Goal: Task Accomplishment & Management: Complete application form

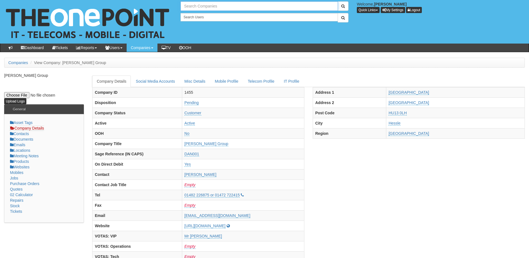
click at [203, 3] on input "text" at bounding box center [259, 5] width 157 height 9
click at [209, 12] on link "Advantage Finance" at bounding box center [259, 15] width 156 height 8
type input "Advantage Finance"
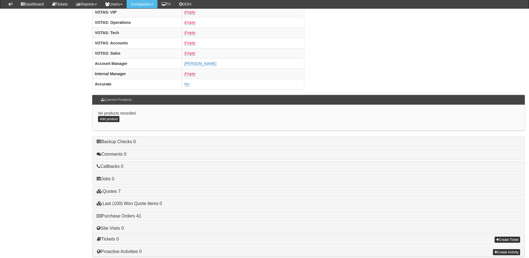
scroll to position [231, 0]
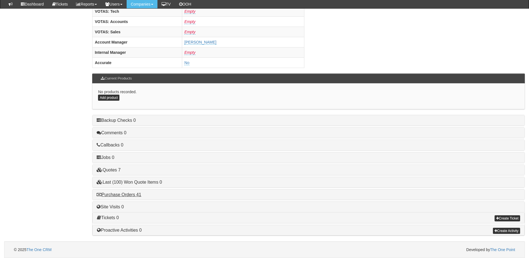
click at [128, 198] on div "Purchase Orders 41" at bounding box center [308, 195] width 432 height 11
click at [131, 195] on link "Purchase Orders 41" at bounding box center [119, 194] width 44 height 5
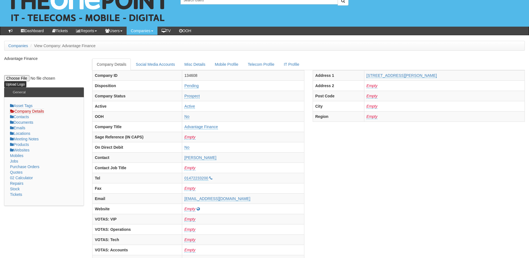
scroll to position [0, 0]
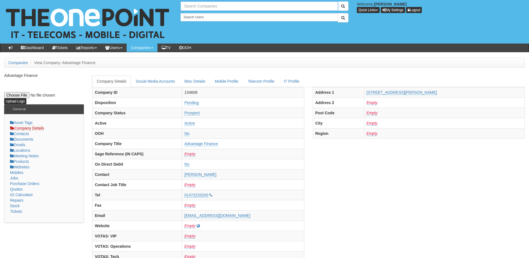
click at [214, 6] on input "text" at bounding box center [259, 5] width 157 height 9
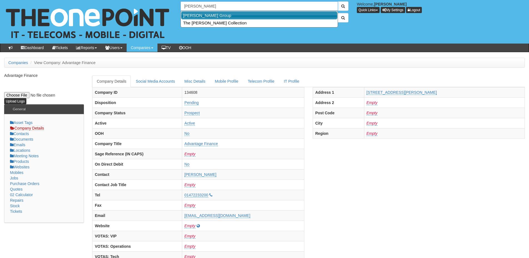
click at [213, 16] on link "John Good Group" at bounding box center [259, 15] width 156 height 8
type input "John Good Group"
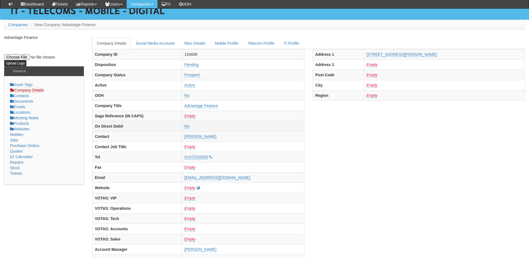
scroll to position [56, 0]
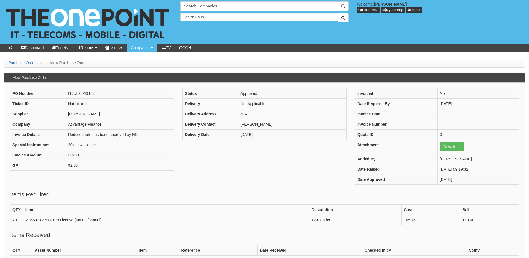
scroll to position [28, 0]
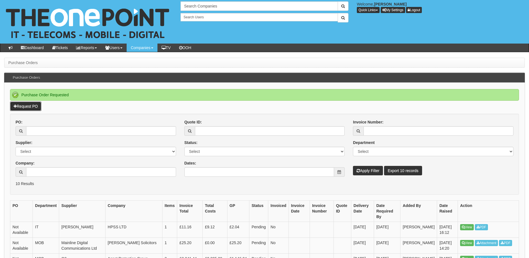
click at [26, 107] on link "Request PO" at bounding box center [25, 106] width 31 height 9
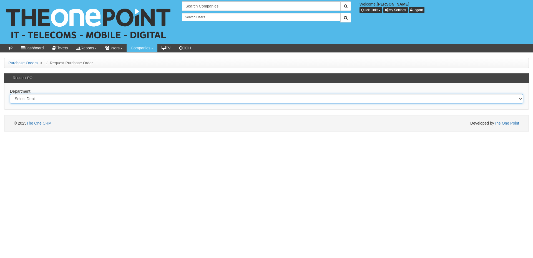
click at [151, 99] on select "Select Dept Digital Internal IT Mobiles Marketing Telecoms" at bounding box center [266, 98] width 513 height 9
select select "?pipeID=&dept=IT"
click at [10, 94] on select "Select Dept Digital Internal IT Mobiles Marketing Telecoms" at bounding box center [266, 98] width 513 height 9
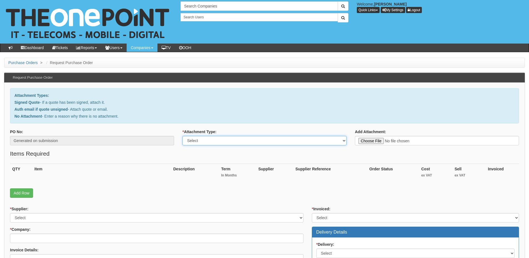
drag, startPoint x: 213, startPoint y: 141, endPoint x: 213, endPoint y: 144, distance: 3.1
click at [213, 141] on select "Select Signed Quote Auth email with quote if unsigned No Attachment" at bounding box center [264, 140] width 164 height 9
select select "No Attachment"
click at [182, 136] on select "Select Signed Quote Auth email with quote if unsigned No Attachment" at bounding box center [264, 140] width 164 height 9
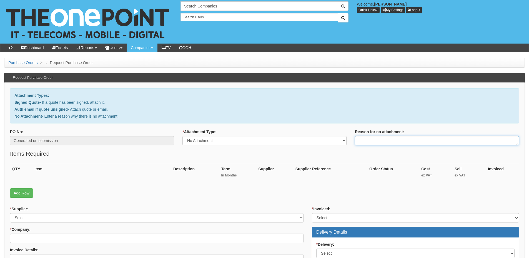
click at [365, 143] on textarea "Reason for no attachment:" at bounding box center [437, 140] width 164 height 9
click at [409, 141] on textarea "Linked to ticket 439267" at bounding box center [437, 140] width 164 height 9
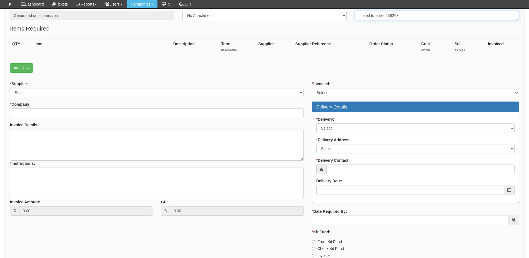
type textarea "Linked to ticket 439267"
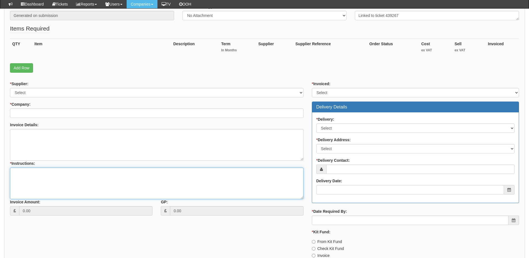
click at [88, 188] on textarea "* Instructions:" at bounding box center [157, 184] width 294 height 32
paste textarea "Linked to ticket 439267"
type textarea "Linked to ticket 439267"
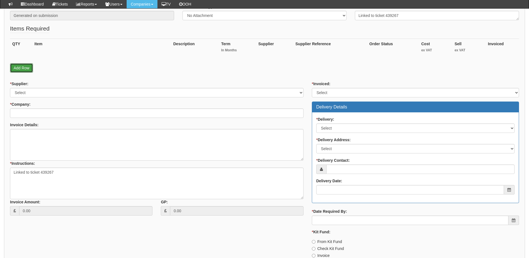
click at [30, 72] on link "Add Row" at bounding box center [21, 67] width 23 height 9
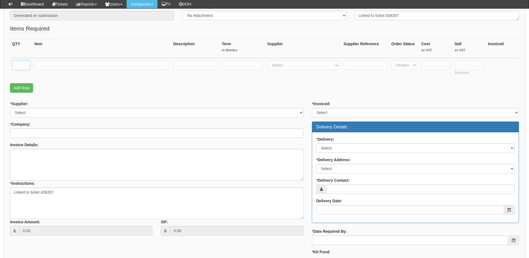
click at [24, 69] on input "text" at bounding box center [21, 65] width 18 height 9
type input "2"
click at [55, 66] on input "text" at bounding box center [101, 65] width 134 height 9
type input "Business Premium"
click at [247, 66] on input "text" at bounding box center [242, 65] width 41 height 9
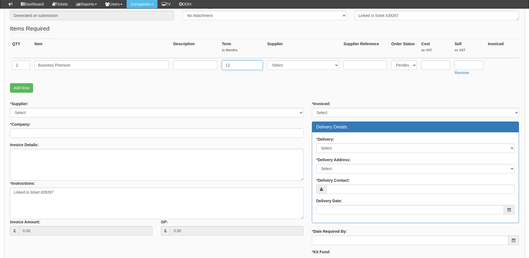
type input "12"
click at [195, 70] on td at bounding box center [195, 68] width 49 height 20
click at [195, 67] on input "text" at bounding box center [195, 65] width 44 height 9
type input "12-months"
click at [281, 64] on select "Select 123 REG.co.uk 1Password 3 4Gon AA Jones Electric Ltd Abzorb Access Group…" at bounding box center [303, 65] width 72 height 9
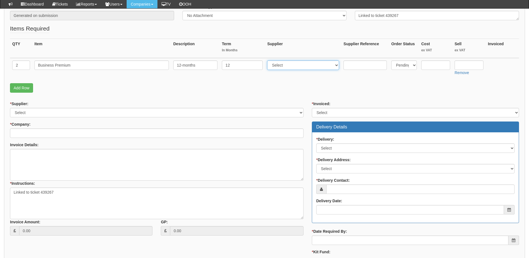
select select "291"
click at [269, 61] on select "Select 123 REG.co.uk 1Password 3 4Gon AA Jones Electric Ltd Abzorb Access Group…" at bounding box center [303, 65] width 72 height 9
click at [477, 63] on input "text" at bounding box center [469, 65] width 29 height 9
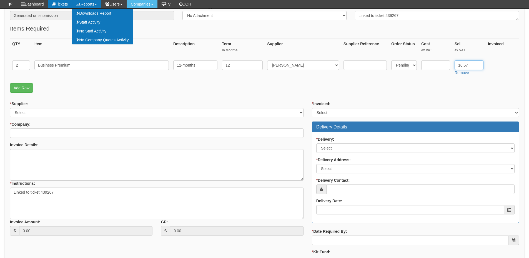
type input "16.57"
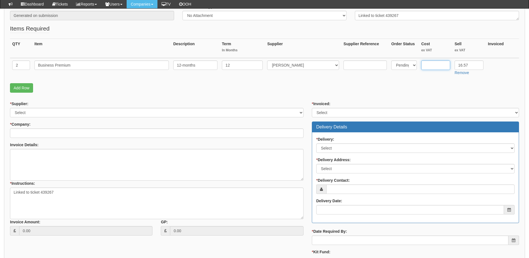
click at [444, 64] on input "text" at bounding box center [435, 65] width 29 height 9
type input "14.93"
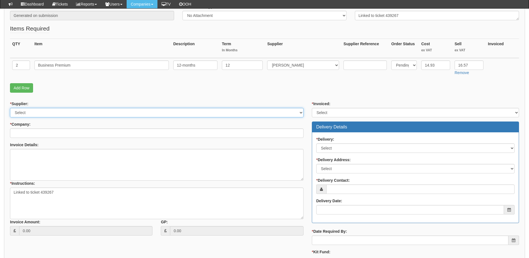
click at [55, 116] on select "Select 123 REG.co.uk 1Password 3 4Gon AA Jones Electric Ltd Abzorb Access Group…" at bounding box center [157, 112] width 294 height 9
select select "291"
click at [10, 108] on select "Select 123 REG.co.uk 1Password 3 4Gon AA Jones Electric Ltd Abzorb Access Group…" at bounding box center [157, 112] width 294 height 9
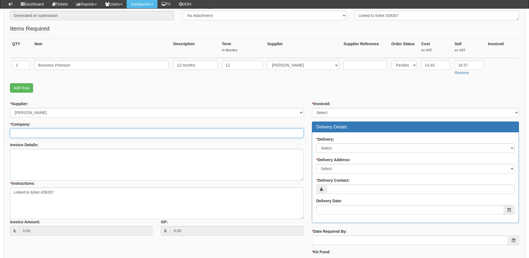
click at [49, 134] on input "* Company:" at bounding box center [157, 133] width 294 height 9
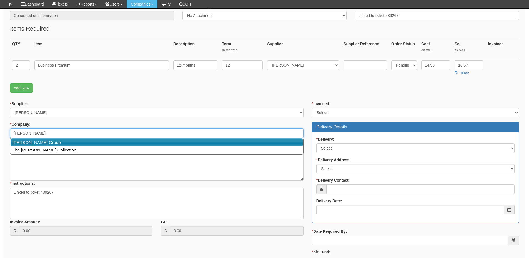
click at [49, 142] on link "John Good Group" at bounding box center [157, 143] width 292 height 8
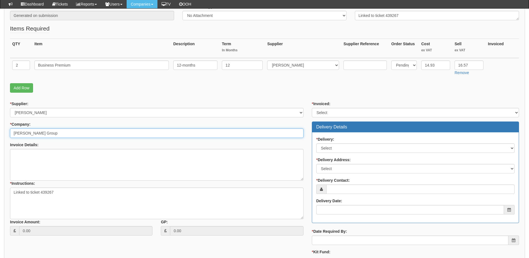
type input "John Good Group"
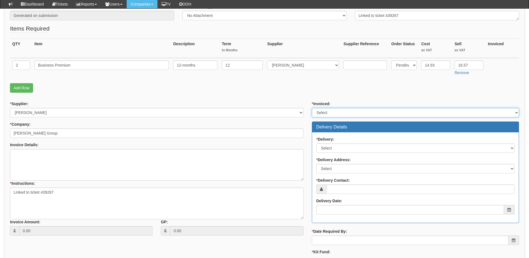
click at [331, 117] on select "Select Yes No N/A STB (part of order)" at bounding box center [415, 112] width 207 height 9
select select "2"
click at [312, 108] on select "Select Yes No N/A STB (part of order)" at bounding box center [415, 112] width 207 height 9
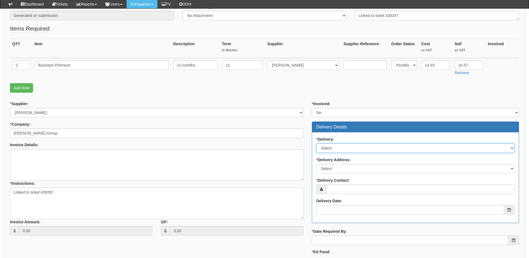
drag, startPoint x: 329, startPoint y: 147, endPoint x: 329, endPoint y: 152, distance: 4.7
click at [329, 147] on select "Select No Not Applicable Yes" at bounding box center [415, 148] width 198 height 9
select select "3"
click at [316, 144] on select "Select No Not Applicable Yes" at bounding box center [415, 148] width 198 height 9
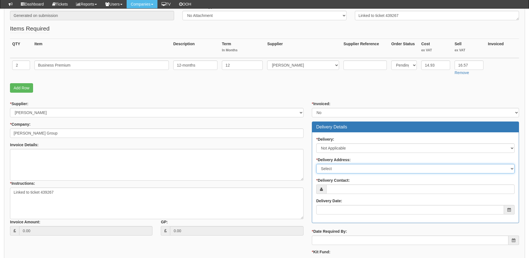
click at [330, 170] on select "Select Not Applicable Main Address - HU13 0LH Other" at bounding box center [415, 168] width 198 height 9
select select "N/A"
click at [316, 164] on select "Select Not Applicable Main Address - HU13 0LH Other" at bounding box center [415, 168] width 198 height 9
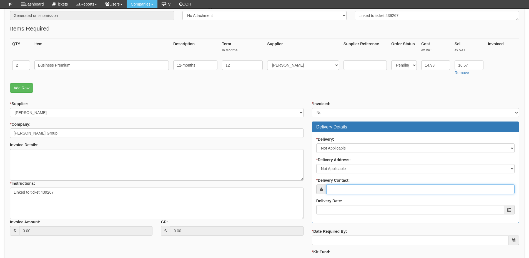
click at [332, 191] on input "* Delivery Contact:" at bounding box center [420, 189] width 188 height 9
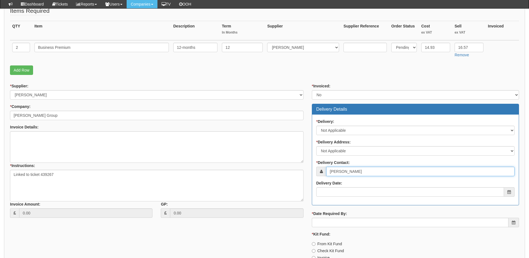
scroll to position [139, 0]
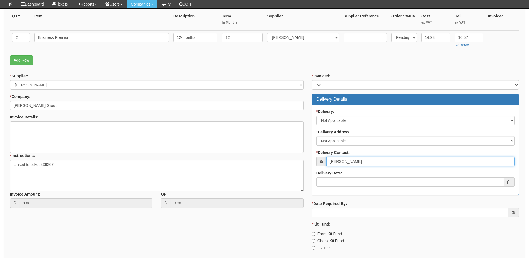
type input "Sophie"
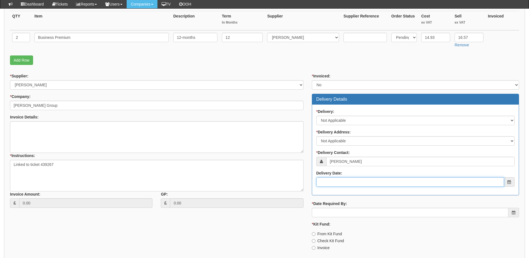
click at [345, 187] on input "Delivery Date:" at bounding box center [410, 181] width 188 height 9
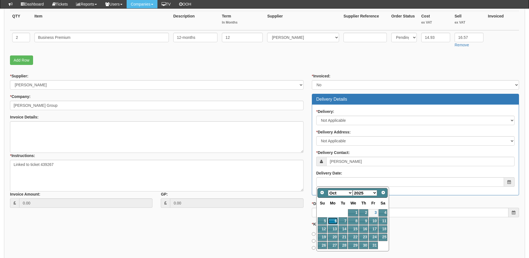
click at [335, 222] on link "6" at bounding box center [333, 220] width 10 height 7
type input "2025-10-06"
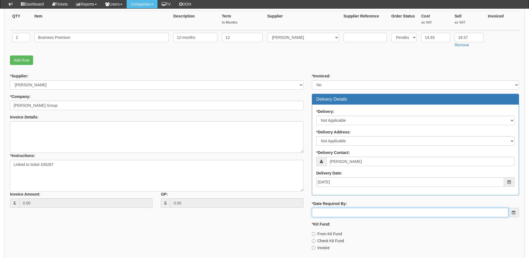
click at [337, 210] on input "* Date Required By:" at bounding box center [410, 212] width 197 height 9
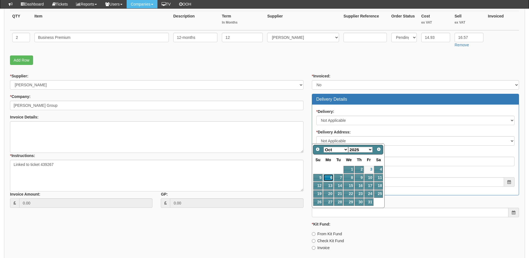
click at [330, 177] on link "6" at bounding box center [328, 177] width 10 height 7
type input "2025-10-06"
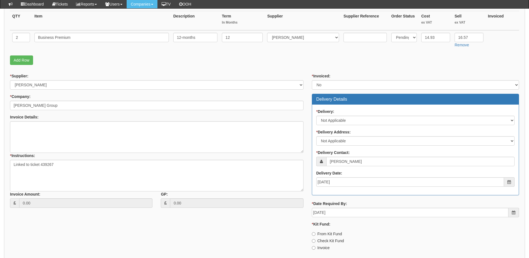
click at [325, 248] on label "Invoice" at bounding box center [321, 248] width 18 height 6
click at [315, 248] on input "Invoice" at bounding box center [314, 248] width 4 height 4
radio input "true"
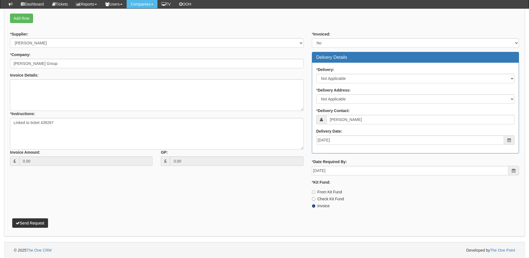
scroll to position [181, 0]
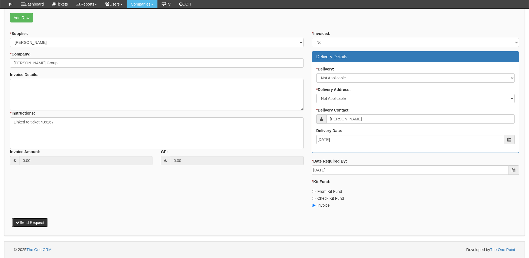
click at [22, 224] on button "Send Request" at bounding box center [30, 222] width 36 height 9
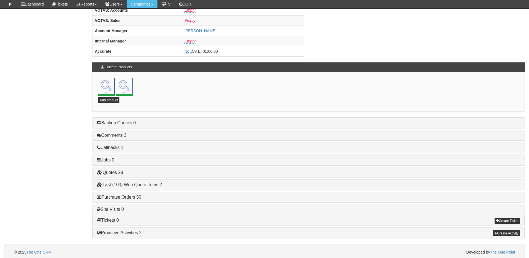
scroll to position [245, 0]
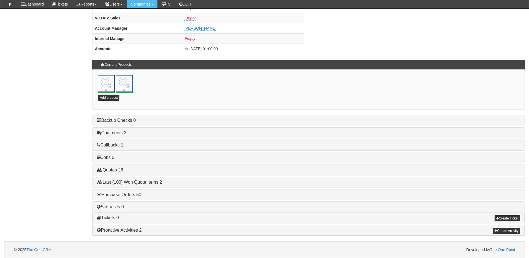
click at [134, 192] on div "Purchase Orders 50" at bounding box center [308, 195] width 432 height 11
click at [131, 195] on link "Purchase Orders 50" at bounding box center [119, 194] width 44 height 5
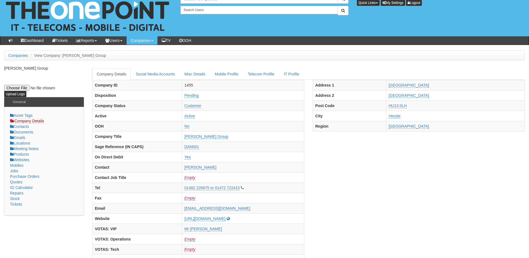
scroll to position [0, 0]
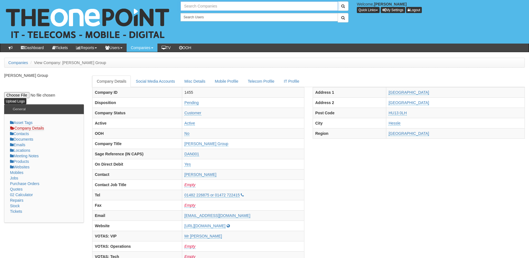
click at [199, 9] on input "text" at bounding box center [259, 5] width 157 height 9
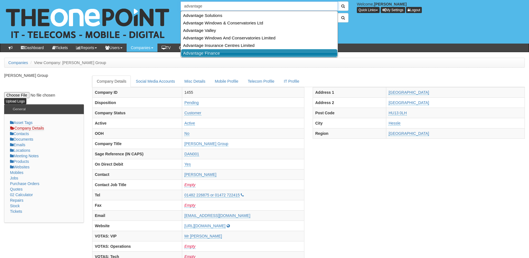
click at [207, 54] on link "Advantage Finance" at bounding box center [259, 53] width 156 height 8
type input "Advantage Finance"
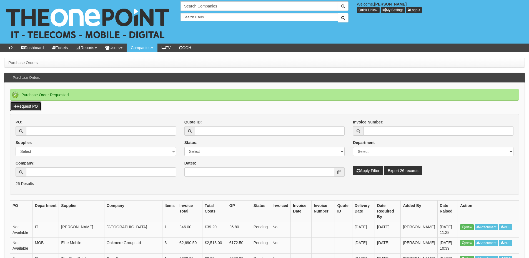
click at [32, 106] on link "Request PO" at bounding box center [25, 106] width 31 height 9
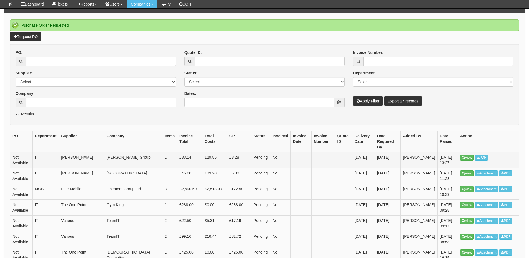
scroll to position [55, 0]
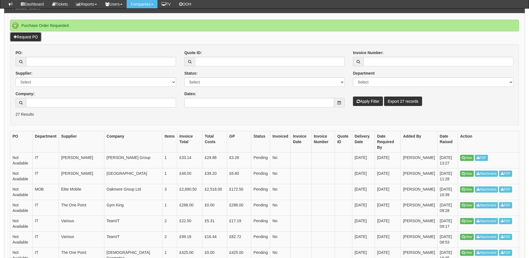
drag, startPoint x: 34, startPoint y: 36, endPoint x: 34, endPoint y: 39, distance: 3.9
click at [34, 36] on link "Request PO" at bounding box center [25, 36] width 31 height 9
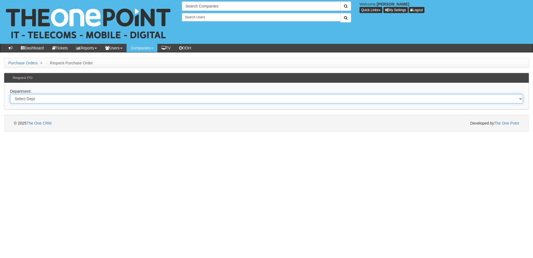
click at [57, 99] on select "Select Dept Digital Internal IT Mobiles Marketing Telecoms" at bounding box center [266, 98] width 513 height 9
select select "?pipeID=&dept=IT"
click at [10, 94] on select "Select Dept Digital Internal IT Mobiles Marketing Telecoms" at bounding box center [266, 98] width 513 height 9
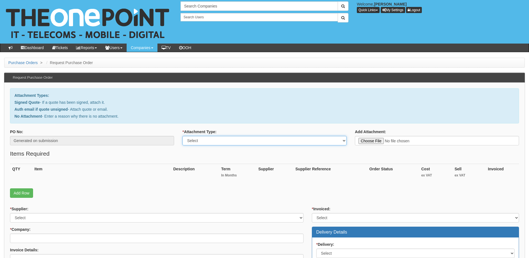
drag, startPoint x: 0, startPoint y: 0, endPoint x: 232, endPoint y: 143, distance: 273.1
click at [232, 143] on select "Select Signed Quote Auth email with quote if unsigned No Attachment" at bounding box center [264, 140] width 164 height 9
click at [225, 173] on th "Term In Months" at bounding box center [237, 173] width 37 height 19
click at [247, 139] on select "Select Signed Quote Auth email with quote if unsigned No Attachment" at bounding box center [264, 140] width 164 height 9
select select "No Attachment"
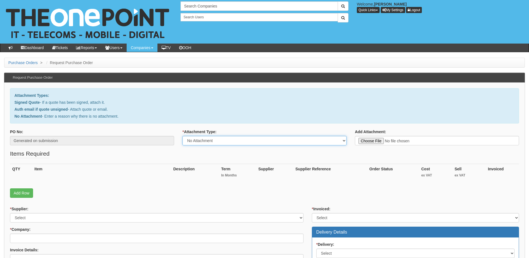
click at [182, 136] on select "Select Signed Quote Auth email with quote if unsigned No Attachment" at bounding box center [264, 140] width 164 height 9
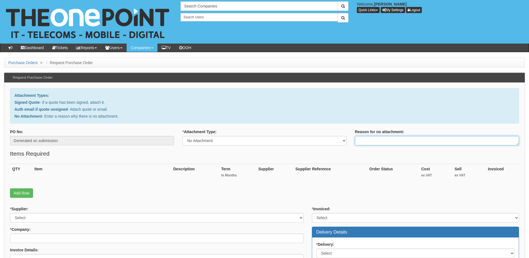
click at [373, 141] on textarea "Reason for no attachment:" at bounding box center [437, 140] width 164 height 9
click at [360, 140] on textarea "linked to ticket" at bounding box center [437, 140] width 164 height 9
click at [397, 141] on textarea "Linked to ticket" at bounding box center [437, 140] width 164 height 9
click at [402, 139] on textarea "Linked to ticket 430508" at bounding box center [437, 140] width 164 height 9
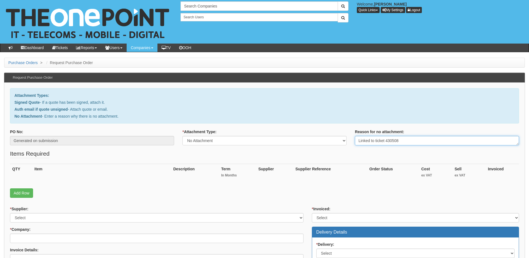
click at [402, 139] on textarea "Linked to ticket 430508" at bounding box center [437, 140] width 164 height 9
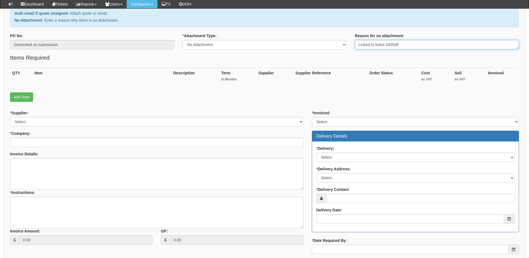
scroll to position [83, 0]
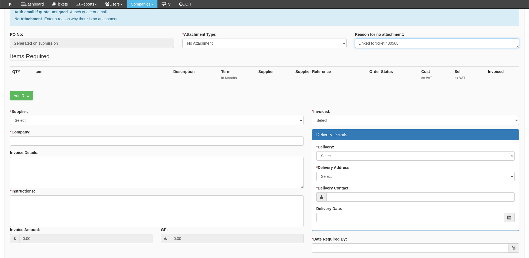
type textarea "Linked to ticket 430508"
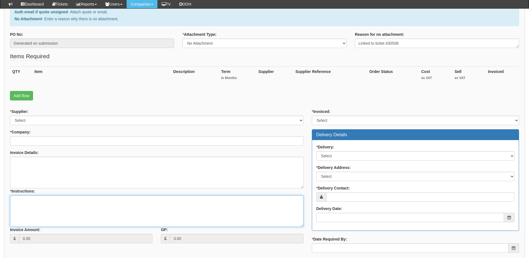
click at [69, 209] on textarea "* Instructions:" at bounding box center [157, 212] width 294 height 32
paste textarea "Linked to ticket 430508"
type textarea "Linked to ticket 430508"
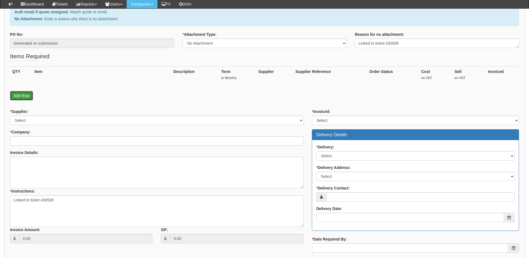
click at [25, 97] on link "Add Row" at bounding box center [21, 95] width 23 height 9
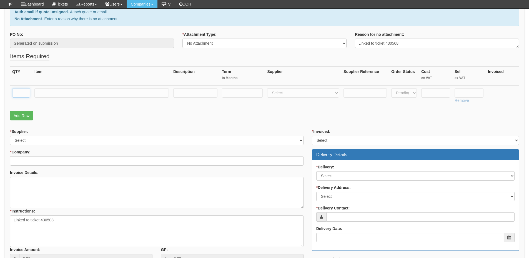
click at [23, 91] on input "text" at bounding box center [21, 92] width 18 height 9
type input "1"
click at [54, 92] on input "text" at bounding box center [101, 92] width 134 height 9
type input "SSD Upgrade"
click at [192, 95] on input "text" at bounding box center [195, 92] width 44 height 9
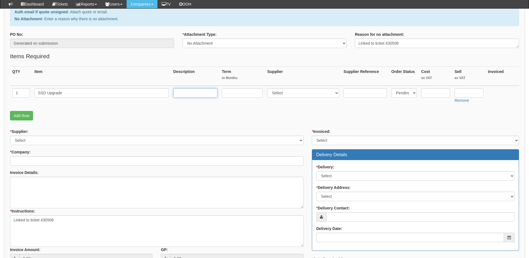
paste input "amazon.co.uk/Blue-SA510-500GB-560MB-speed/dp/B09ZYPTXS4/ref=sr_1_5?adgrpid=5479…"
type input "amazon.co.uk/Blue-SA510-500GB-560MB-speed/dp/B09ZYPTXS4/ref=sr_1_5?adgrpid=5479…"
click at [284, 93] on select "Select 123 REG.co.uk 1Password 3 4Gon AA Jones Electric Ltd Abzorb Access Group…" at bounding box center [303, 92] width 72 height 9
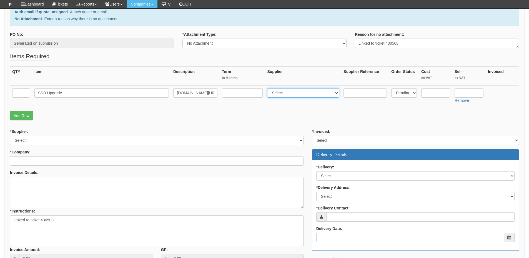
select select "13"
click at [269, 88] on select "Select 123 REG.co.uk 1Password 3 4Gon AA Jones Electric Ltd Abzorb Access Group…" at bounding box center [303, 92] width 72 height 9
click at [468, 92] on input "text" at bounding box center [469, 92] width 29 height 9
type input "47.98"
click at [17, 119] on link "Add Row" at bounding box center [21, 115] width 23 height 9
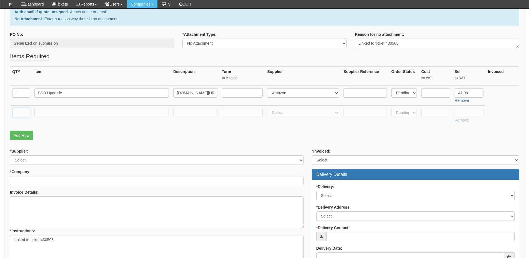
click at [17, 117] on input "text" at bounding box center [21, 112] width 18 height 9
type input "1"
click at [57, 115] on input "text" at bounding box center [101, 112] width 134 height 9
type input "Delivery"
click at [459, 113] on input "text" at bounding box center [469, 112] width 29 height 9
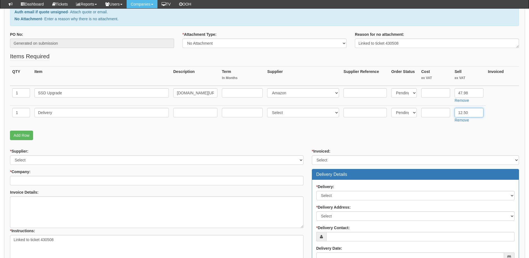
type input "12.50"
click at [429, 92] on input "text" at bounding box center [435, 92] width 29 height 9
click at [438, 90] on input "text" at bounding box center [435, 92] width 29 height 9
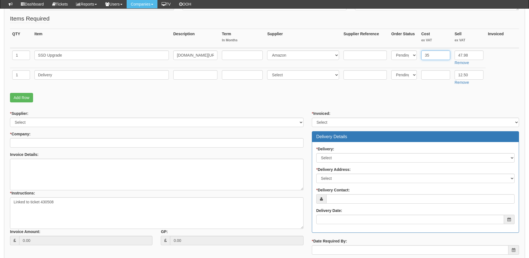
scroll to position [167, 0]
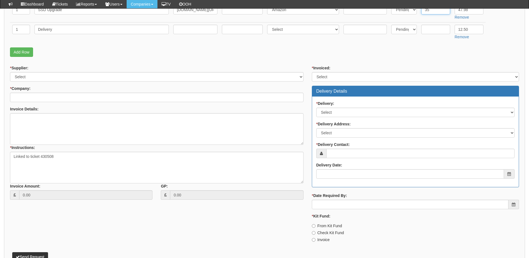
type input "35"
click at [38, 76] on select "Select 123 REG.co.uk 1Password 3 4Gon AA Jones Electric Ltd Abzorb Access Group…" at bounding box center [157, 76] width 294 height 9
select select "13"
click at [10, 72] on select "Select 123 REG.co.uk 1Password 3 4Gon AA Jones Electric Ltd Abzorb Access Group…" at bounding box center [157, 76] width 294 height 9
click at [35, 99] on input "* Company:" at bounding box center [157, 97] width 294 height 9
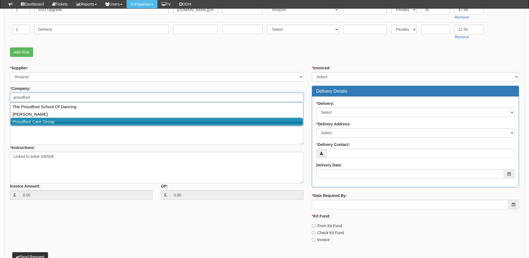
click at [38, 122] on link "Proudfoot Care Group" at bounding box center [157, 122] width 292 height 8
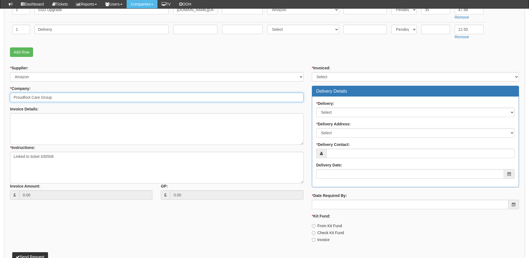
type input "Proudfoot Care Group"
click at [329, 80] on select "Select Yes No N/A STB (part of order)" at bounding box center [415, 76] width 207 height 9
click at [312, 72] on select "Select Yes No N/A STB (part of order)" at bounding box center [415, 76] width 207 height 9
drag, startPoint x: 327, startPoint y: 77, endPoint x: 327, endPoint y: 81, distance: 3.6
click at [327, 77] on select "Select Yes No N/A STB (part of order)" at bounding box center [415, 76] width 207 height 9
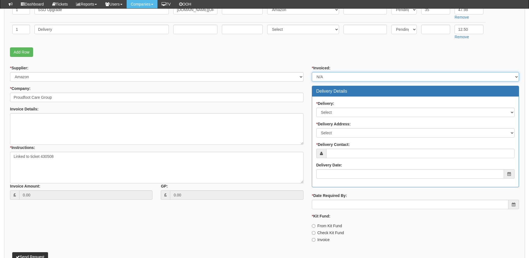
select select "2"
click at [312, 72] on select "Select Yes No N/A STB (part of order)" at bounding box center [415, 76] width 207 height 9
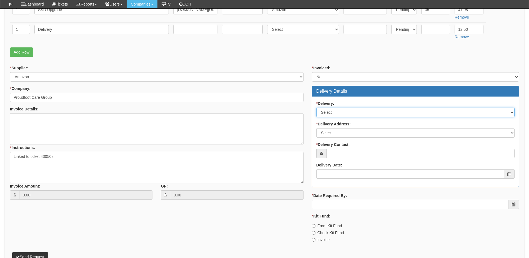
click at [330, 113] on select "Select No Not Applicable Yes" at bounding box center [415, 112] width 198 height 9
click at [316, 108] on select "Select No Not Applicable Yes" at bounding box center [415, 112] width 198 height 9
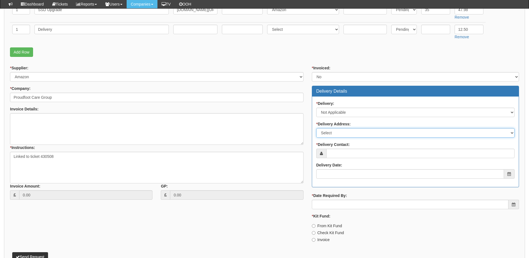
click at [333, 131] on select "Select Not Applicable Main Address - HU13 0RS Other" at bounding box center [415, 132] width 198 height 9
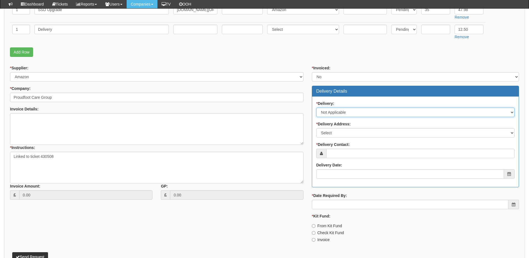
click at [330, 108] on select "Select No Not Applicable Yes" at bounding box center [415, 112] width 198 height 9
select select "1"
click at [316, 108] on select "Select No Not Applicable Yes" at bounding box center [415, 112] width 198 height 9
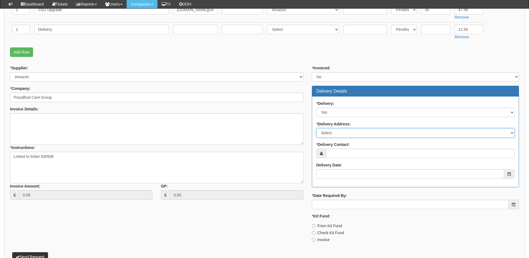
click at [327, 132] on select "Select Not Applicable Main Address - HU13 0RS Other" at bounding box center [415, 132] width 198 height 9
select select "other"
click at [316, 128] on select "Select Not Applicable Main Address - HU13 0RS Other" at bounding box center [415, 132] width 198 height 9
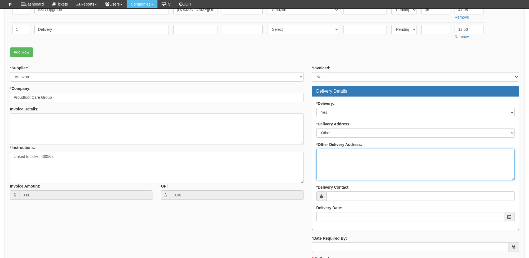
click at [333, 164] on textarea "* Other Delivery Address:" at bounding box center [415, 165] width 198 height 32
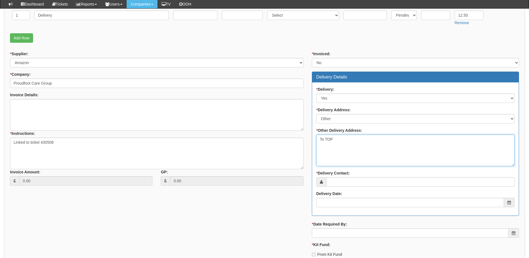
scroll to position [194, 0]
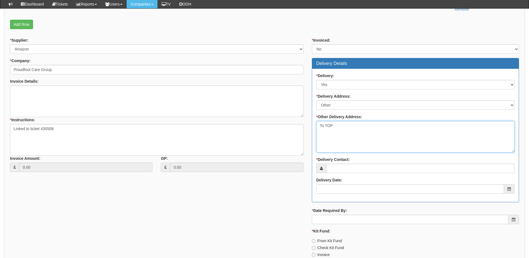
type textarea "To TOP"
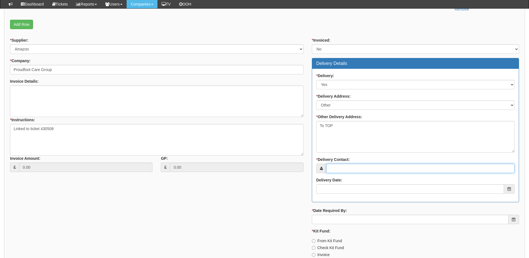
click at [337, 170] on input "* Delivery Contact:" at bounding box center [420, 168] width 188 height 9
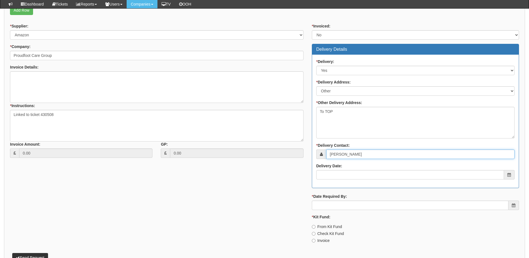
scroll to position [222, 0]
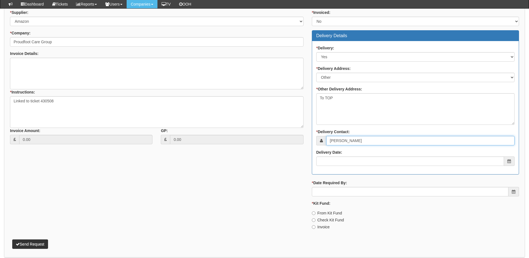
type input "Tony Proudfoot"
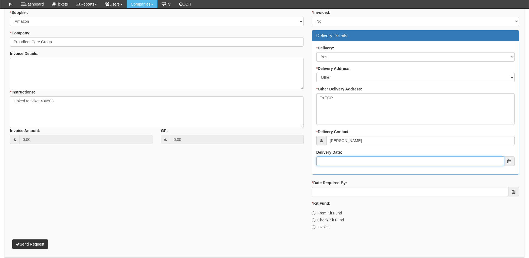
click at [343, 158] on input "Delivery Date:" at bounding box center [410, 161] width 188 height 9
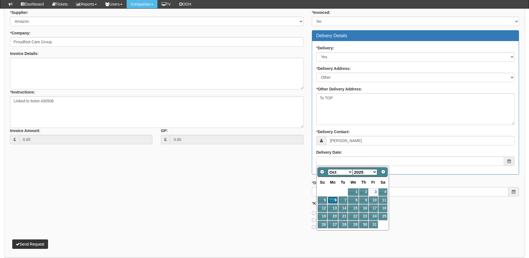
click at [336, 200] on link "6" at bounding box center [333, 200] width 10 height 7
type input "[DATE]"
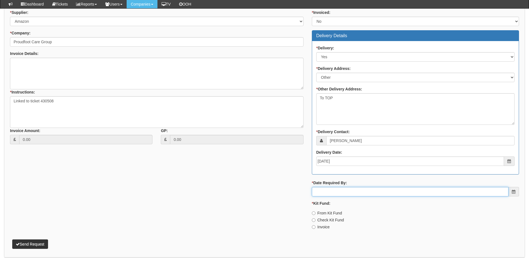
click at [335, 189] on input "* Date Required By:" at bounding box center [410, 191] width 197 height 9
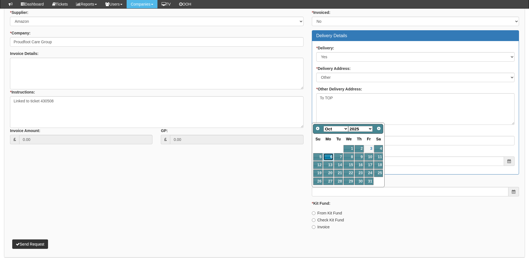
click at [329, 158] on link "6" at bounding box center [328, 156] width 10 height 7
type input "2025-10-06"
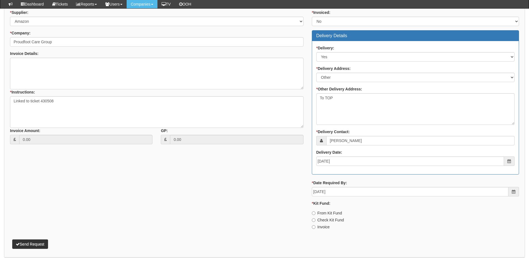
click at [322, 224] on div "* Kit Fund: From Kit Fund Check Kit Fund Invoice" at bounding box center [415, 215] width 207 height 29
click at [315, 227] on input "Invoice" at bounding box center [314, 227] width 4 height 4
radio input "true"
click at [31, 240] on button "Send Request" at bounding box center [30, 244] width 36 height 9
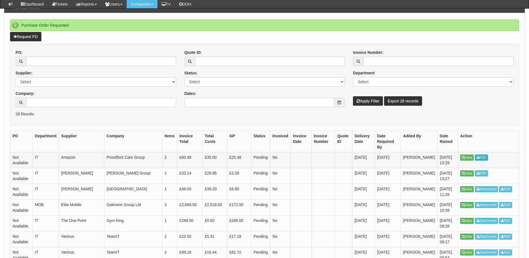
scroll to position [55, 0]
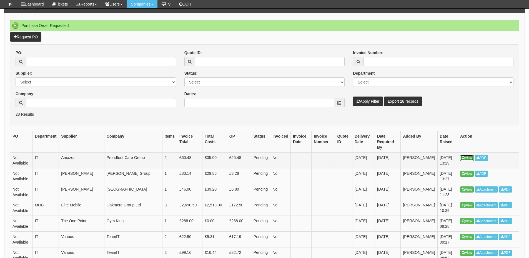
drag, startPoint x: 466, startPoint y: 149, endPoint x: 465, endPoint y: 153, distance: 3.9
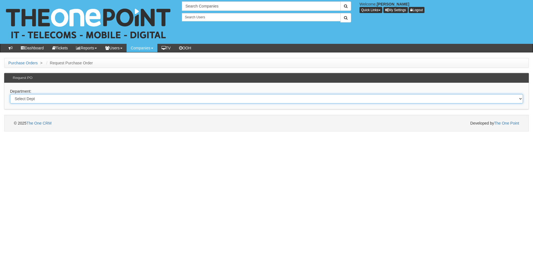
click at [120, 102] on select "Select Dept Digital Internal IT Mobiles Marketing Telecoms" at bounding box center [266, 98] width 513 height 9
select select "?pipeID=&dept=IT"
click at [10, 94] on select "Select Dept Digital Internal IT Mobiles Marketing Telecoms" at bounding box center [266, 98] width 513 height 9
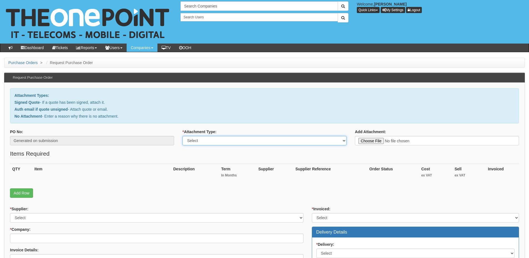
click at [212, 143] on select "Select Signed Quote Auth email with quote if unsigned No Attachment" at bounding box center [264, 140] width 164 height 9
select select "Signed Quote"
click at [182, 136] on select "Select Signed Quote Auth email with quote if unsigned No Attachment" at bounding box center [264, 140] width 164 height 9
type input "C:\fakepath\Advantage - Offsite Backup Solution (1).pdf"
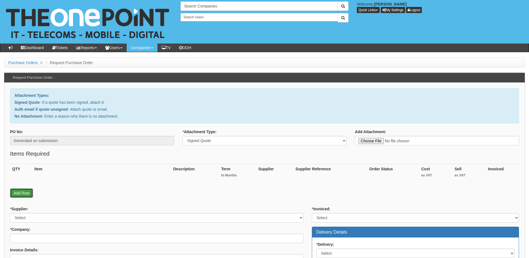
click at [26, 192] on link "Add Row" at bounding box center [21, 193] width 23 height 9
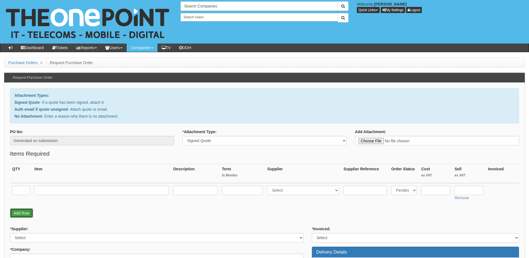
click at [24, 215] on link "Add Row" at bounding box center [21, 213] width 23 height 9
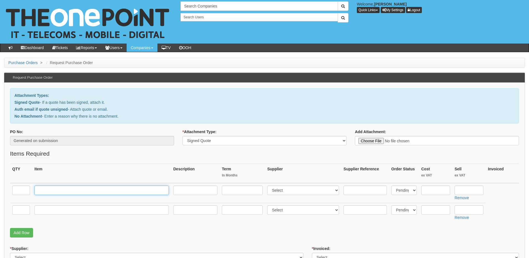
click at [61, 192] on input "text" at bounding box center [101, 190] width 134 height 9
paste input "Offsite Cloud Backup Solution - 2TB PerServer"
type input "Offsite Cloud Backup Solution - 2TB PerServer"
click at [26, 190] on input "text" at bounding box center [21, 190] width 18 height 9
type input "41"
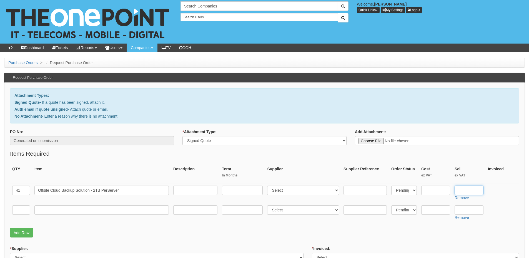
click at [463, 190] on input "text" at bounding box center [469, 190] width 29 height 9
type input "24.397"
click at [293, 189] on select "Select 123 REG.co.uk 1Password 3 4Gon AA Jones Electric Ltd Abzorb Access Group…" at bounding box center [303, 190] width 72 height 9
select select "124"
click at [269, 186] on select "Select 123 REG.co.uk 1Password 3 4Gon AA Jones Electric Ltd Abzorb Access Group…" at bounding box center [303, 190] width 72 height 9
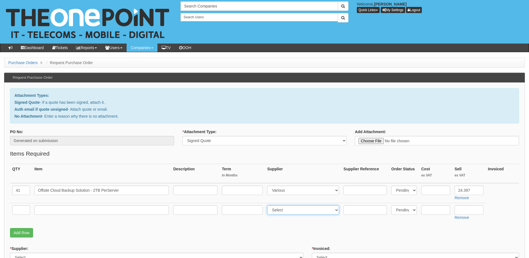
click at [277, 213] on select "Select 123 REG.co.uk 1Password 3 4Gon AA Jones Electric Ltd Abzorb Access Group…" at bounding box center [303, 210] width 72 height 9
click at [269, 206] on select "Select 123 REG.co.uk 1Password 3 4Gon AA Jones Electric Ltd Abzorb Access Group…" at bounding box center [303, 210] width 72 height 9
click at [277, 213] on select "Select 123 REG.co.uk 1Password 3 4Gon AA Jones Electric Ltd Abzorb Access Group…" at bounding box center [303, 210] width 72 height 9
select select "124"
click at [269, 206] on select "Select 123 REG.co.uk 1Password 3 4Gon AA Jones Electric Ltd Abzorb Access Group…" at bounding box center [303, 210] width 72 height 9
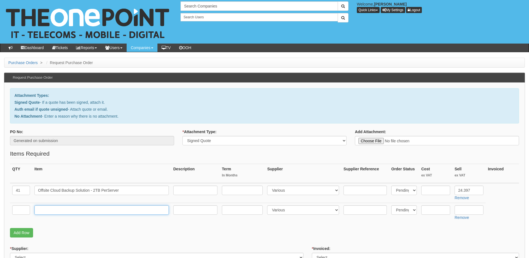
click at [40, 213] on input "text" at bounding box center [101, 210] width 134 height 9
paste input "Offsite Cloud Backup Solution - 2TB PerServer (Copy)"
type input "Offsite Cloud Backup Solution - 2TB PerServer (Copy)"
click at [26, 211] on input "text" at bounding box center [21, 210] width 18 height 9
type input "41"
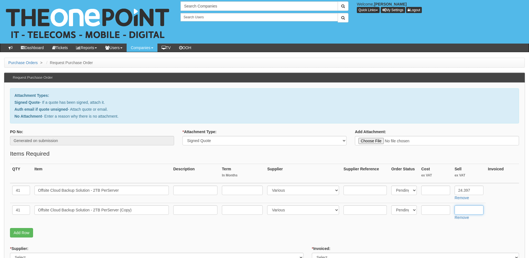
click at [472, 210] on input "text" at bounding box center [469, 210] width 29 height 9
type input "30.50"
click at [238, 189] on input "text" at bounding box center [242, 190] width 41 height 9
type input "12"
click at [238, 209] on input "text" at bounding box center [242, 210] width 41 height 9
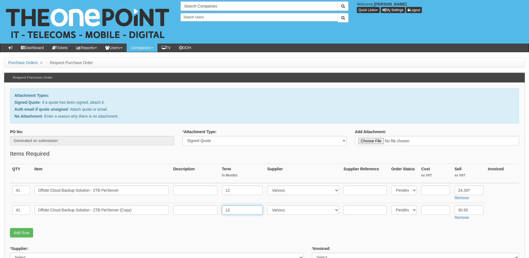
type input "12"
click at [196, 191] on input "text" at bounding box center [195, 190] width 44 height 9
type input "P"
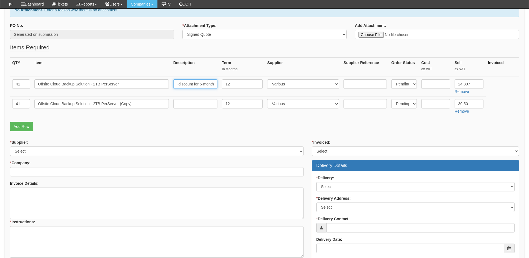
scroll to position [139, 0]
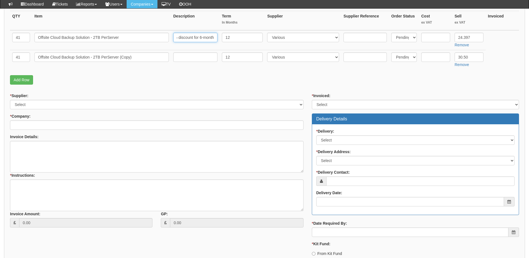
type input "100% discount for 6-month"
click at [33, 37] on td "Offsite Cloud Backup Solution - 2TB PerServer" at bounding box center [101, 40] width 139 height 20
drag, startPoint x: 36, startPoint y: 37, endPoint x: 136, endPoint y: 37, distance: 100.5
click at [136, 37] on input "Offsite Cloud Backup Solution - 2TB PerServer" at bounding box center [101, 37] width 134 height 9
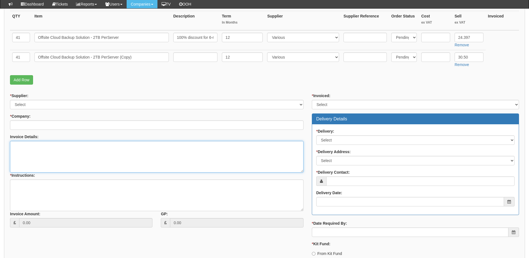
click at [62, 156] on textarea "Invoice Details:" at bounding box center [157, 157] width 294 height 32
paste textarea "Offsite Cloud Backup Solution - 2TB PerServer"
click at [111, 147] on textarea "Please note the Offsite Cloud Backup Solution - 2TB PerServer has a 100% discou…" at bounding box center [157, 157] width 294 height 32
type textarea "Please note the Offsite Cloud Backup Solution - 2TB Per Server has a 100% disco…"
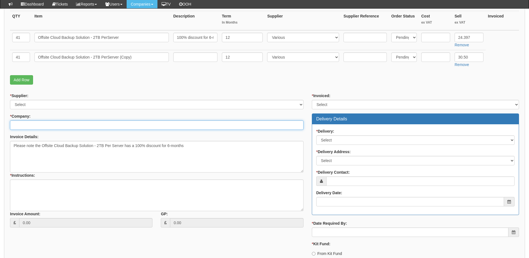
click at [55, 121] on input "* Company:" at bounding box center [157, 125] width 294 height 9
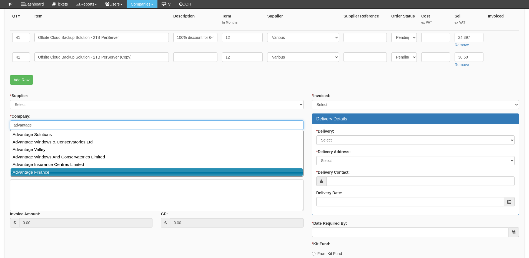
click at [52, 171] on link "Advantage Finance" at bounding box center [157, 172] width 292 height 8
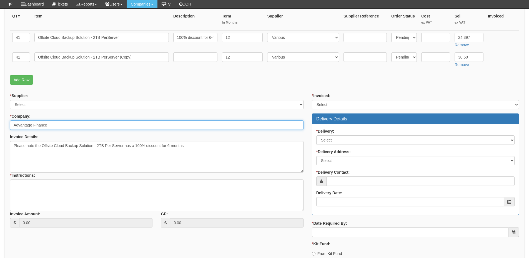
type input "Advantage Finance"
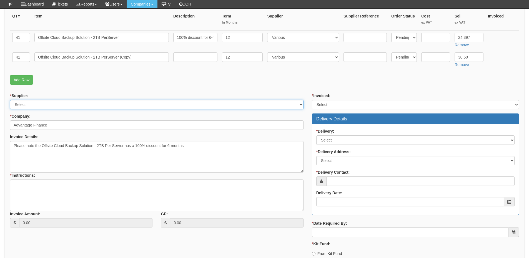
click at [41, 101] on select "Select 123 REG.co.uk 1Password 3 4Gon AA Jones Electric Ltd Abzorb Access Group…" at bounding box center [157, 104] width 294 height 9
select select "124"
click at [10, 100] on select "Select 123 REG.co.uk 1Password 3 4Gon AA Jones Electric Ltd Abzorb Access Group…" at bounding box center [157, 104] width 294 height 9
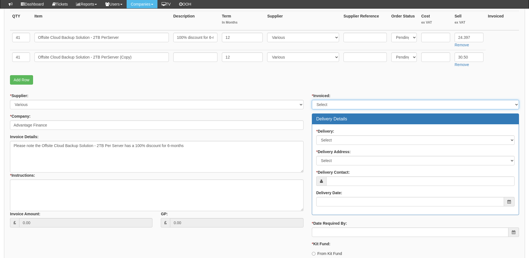
click at [333, 104] on select "Select Yes No N/A STB (part of order)" at bounding box center [415, 104] width 207 height 9
click at [312, 100] on select "Select Yes No N/A STB (part of order)" at bounding box center [415, 104] width 207 height 9
click at [327, 107] on select "Select Yes No N/A STB (part of order)" at bounding box center [415, 104] width 207 height 9
select select "2"
click at [312, 100] on select "Select Yes No N/A STB (part of order)" at bounding box center [415, 104] width 207 height 9
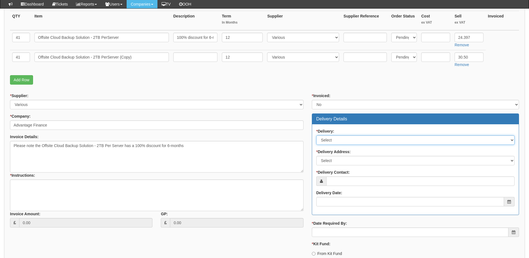
drag, startPoint x: 332, startPoint y: 141, endPoint x: 332, endPoint y: 144, distance: 3.6
click at [332, 141] on select "Select No Not Applicable Yes" at bounding box center [415, 140] width 198 height 9
select select "3"
click at [316, 136] on select "Select No Not Applicable Yes" at bounding box center [415, 140] width 198 height 9
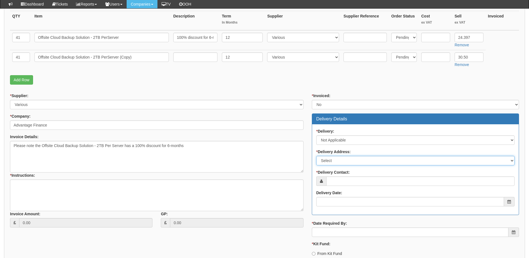
click at [333, 161] on select "Select Not Applicable Main Address - Other" at bounding box center [415, 160] width 198 height 9
select select "N/A"
click at [316, 156] on select "Select Not Applicable Main Address - Other" at bounding box center [415, 160] width 198 height 9
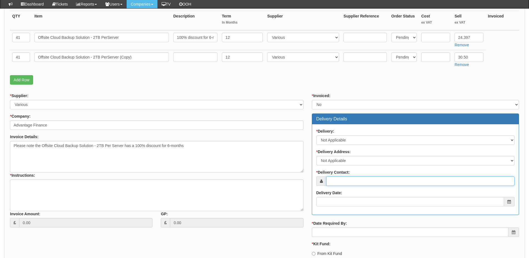
click at [335, 182] on input "* Delivery Contact:" at bounding box center [420, 181] width 188 height 9
click at [342, 178] on input "* Delivery Contact:" at bounding box center [420, 181] width 188 height 9
paste input "Ryan Garlick"
type input "Ryan Garlick"
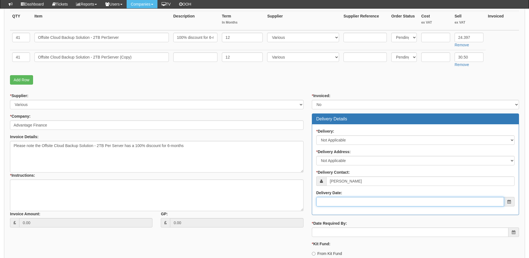
click at [344, 201] on input "Delivery Date:" at bounding box center [410, 201] width 188 height 9
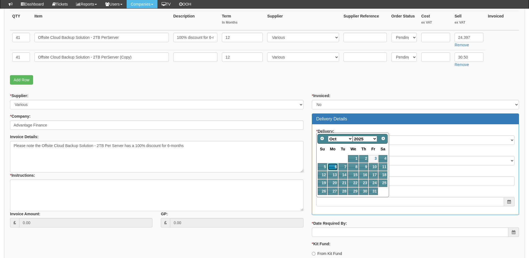
click at [329, 167] on link "6" at bounding box center [333, 166] width 10 height 7
type input "2025-10-06"
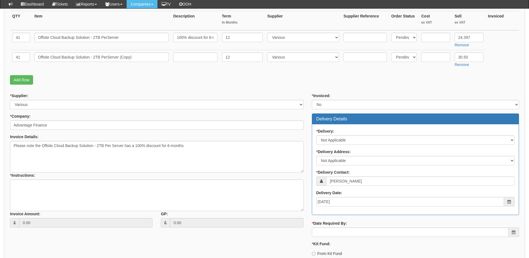
scroll to position [194, 0]
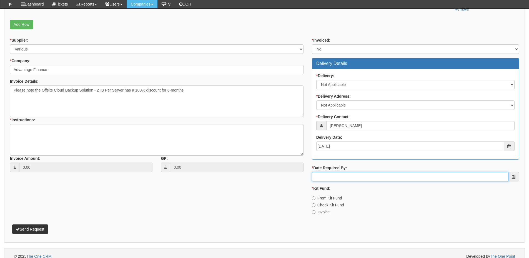
click at [338, 175] on input "* Date Required By:" at bounding box center [410, 176] width 197 height 9
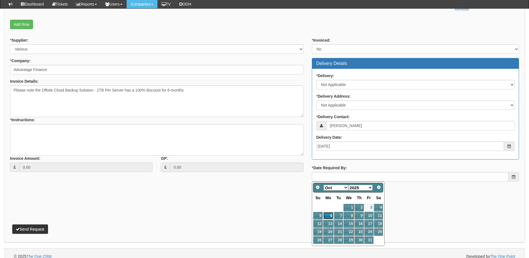
click at [330, 218] on link "6" at bounding box center [328, 215] width 10 height 7
type input "2025-10-06"
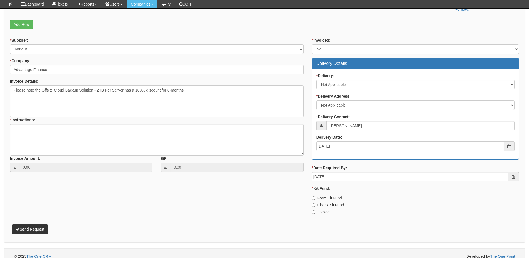
click at [322, 214] on label "Invoice" at bounding box center [321, 212] width 18 height 6
click at [315, 214] on input "Invoice" at bounding box center [314, 212] width 4 height 4
radio input "true"
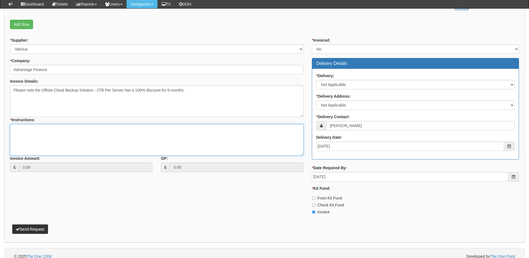
click at [73, 145] on textarea "* Instructions:" at bounding box center [157, 140] width 294 height 32
type textarea "Back Up"
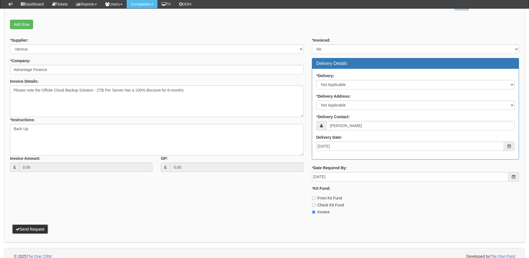
click at [45, 231] on button "Send Request" at bounding box center [30, 229] width 36 height 9
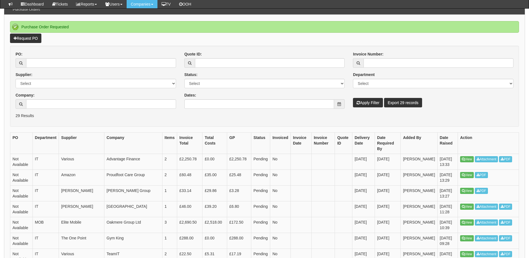
scroll to position [56, 0]
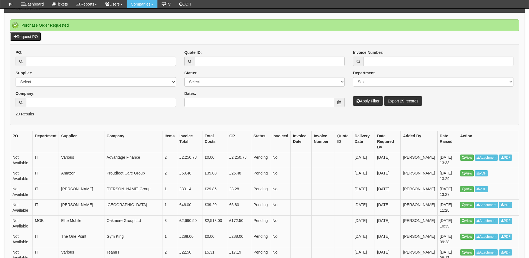
click at [30, 37] on link "Request PO" at bounding box center [25, 36] width 31 height 9
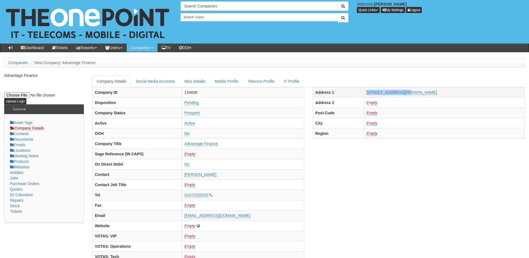
drag, startPoint x: 352, startPoint y: 94, endPoint x: 391, endPoint y: 95, distance: 39.2
click at [391, 95] on tr "Address [STREET_ADDRESS][PERSON_NAME]" at bounding box center [419, 92] width 212 height 10
copy tr "[GEOGRAPHIC_DATA]"
drag, startPoint x: 462, startPoint y: 93, endPoint x: 438, endPoint y: 94, distance: 23.9
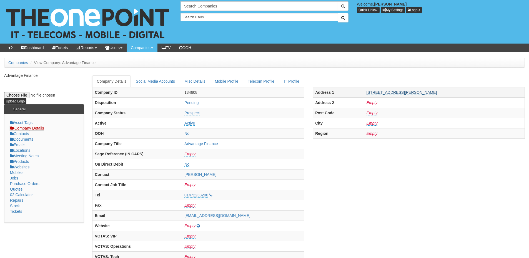
click at [438, 94] on td "[STREET_ADDRESS][PERSON_NAME]" at bounding box center [444, 92] width 161 height 10
copy link "DN32 0LW"
click at [452, 63] on ul "Companies View Company: Advantage Finance" at bounding box center [264, 63] width 521 height 10
drag, startPoint x: 461, startPoint y: 89, endPoint x: 393, endPoint y: 96, distance: 68.6
click at [393, 96] on td "[STREET_ADDRESS][PERSON_NAME]" at bounding box center [444, 92] width 161 height 10
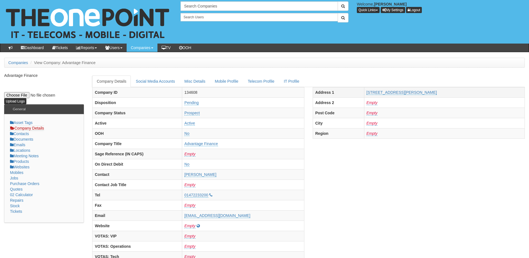
copy link "[STREET_ADDRESS][PERSON_NAME]"
click at [192, 10] on input "text" at bounding box center [259, 5] width 157 height 9
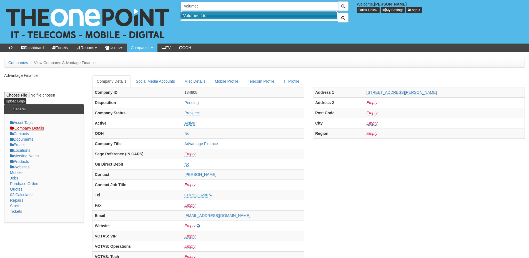
click at [197, 15] on link "Volumec Ltd" at bounding box center [259, 15] width 156 height 8
type input "Volumec Ltd"
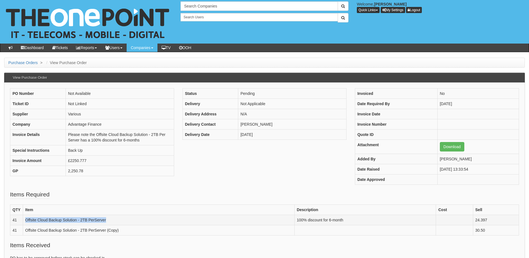
drag, startPoint x: 25, startPoint y: 221, endPoint x: 110, endPoint y: 222, distance: 85.3
click at [110, 222] on td "Offsite Cloud Backup Solution - 2TB PerServer" at bounding box center [159, 220] width 272 height 10
copy td "Offsite Cloud Backup Solution - 2TB PerServer"
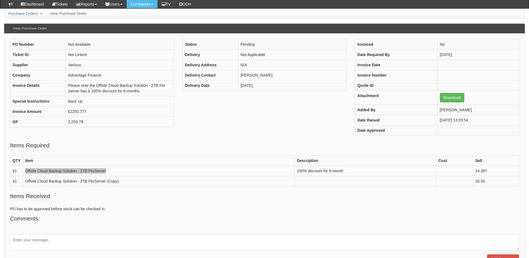
scroll to position [69, 0]
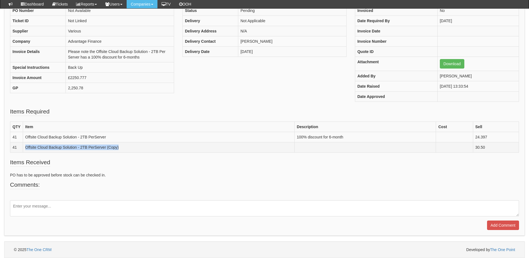
drag, startPoint x: 21, startPoint y: 148, endPoint x: 138, endPoint y: 149, distance: 117.5
click at [138, 149] on tr "41 Offsite Cloud Backup Solution - 2TB PerServer (Copy) 30.50" at bounding box center [264, 147] width 509 height 10
copy tr "Offsite Cloud Backup Solution - 2TB PerServer (Copy)"
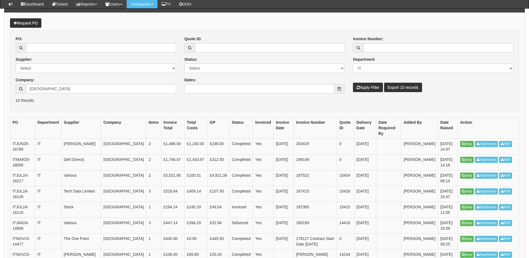
scroll to position [56, 0]
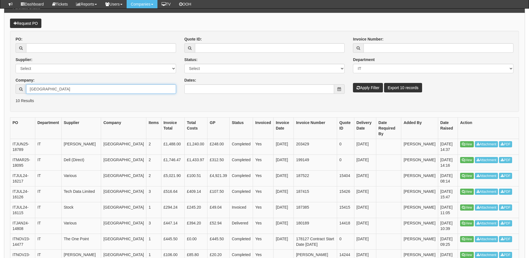
drag, startPoint x: 77, startPoint y: 88, endPoint x: 23, endPoint y: 89, distance: 54.7
click at [23, 89] on div "[GEOGRAPHIC_DATA]" at bounding box center [96, 88] width 161 height 9
click at [50, 91] on input "Company:" at bounding box center [101, 88] width 150 height 9
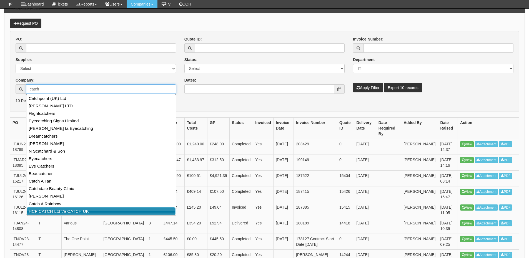
click at [64, 213] on link "HCF CATCH Ltd t/a CATCH UK" at bounding box center [101, 211] width 149 height 8
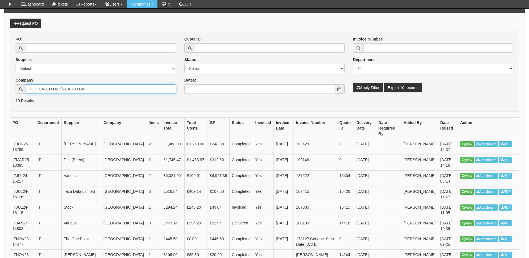
type input "HCF CATCH Ltd t/a CATCH UK"
click at [372, 87] on button "Apply Filter" at bounding box center [368, 87] width 30 height 9
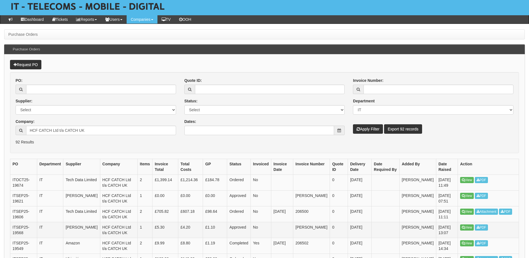
scroll to position [28, 0]
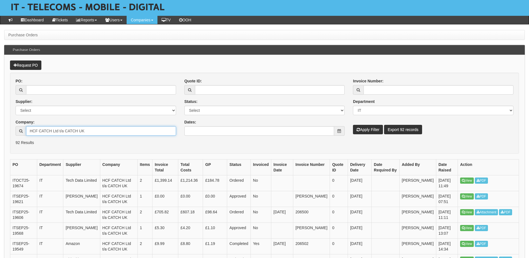
click at [97, 132] on input "HCF CATCH Ltd t/a CATCH UK" at bounding box center [101, 130] width 150 height 9
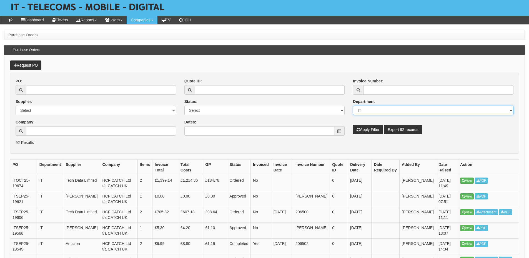
drag, startPoint x: 372, startPoint y: 109, endPoint x: 341, endPoint y: 111, distance: 31.7
click at [358, 109] on select "Select Mobiles IT Telecoms Marketing Digital Internal" at bounding box center [433, 110] width 161 height 9
click at [300, 146] on form "PO: Supplier: Select 123 [DOMAIN_NAME] 1Password 3 4Gon [PERSON_NAME] Electric …" at bounding box center [264, 113] width 509 height 81
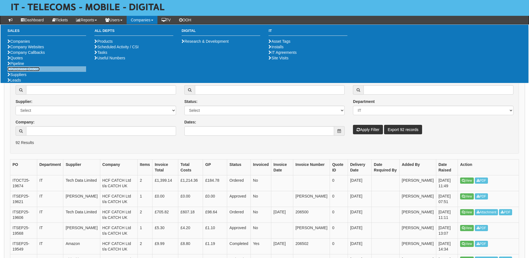
click at [32, 71] on link "Purchase Orders" at bounding box center [23, 69] width 32 height 4
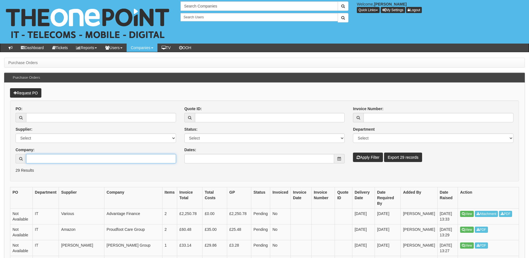
click at [50, 161] on input "Company:" at bounding box center [101, 158] width 150 height 9
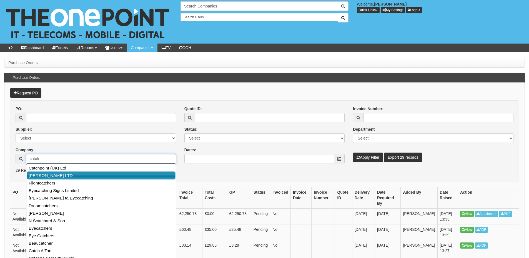
scroll to position [28, 0]
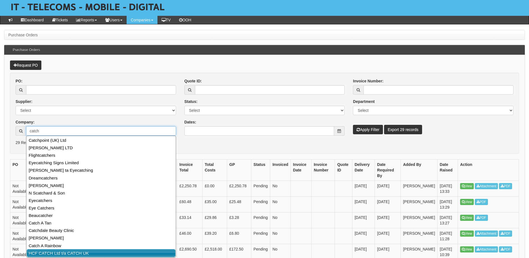
click at [52, 253] on link "HCF CATCH Ltd t/a CATCH UK" at bounding box center [101, 253] width 149 height 8
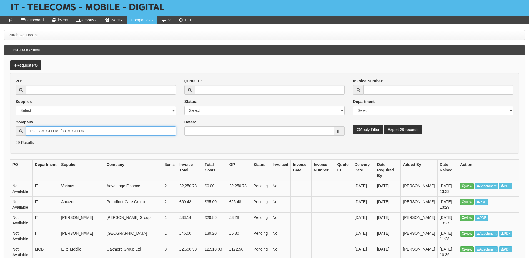
type input "HCF CATCH Ltd t/a CATCH UK"
click at [57, 112] on select "Select 123 [DOMAIN_NAME] 1Password 3 4Gon [PERSON_NAME] Electric Ltd Abzorb Acc…" at bounding box center [96, 110] width 161 height 9
select select "291"
click at [16, 106] on select "Select 123 [DOMAIN_NAME] 1Password 3 4Gon [PERSON_NAME] Electric Ltd Abzorb Acc…" at bounding box center [96, 110] width 161 height 9
click at [359, 131] on icon "submit" at bounding box center [358, 130] width 3 height 4
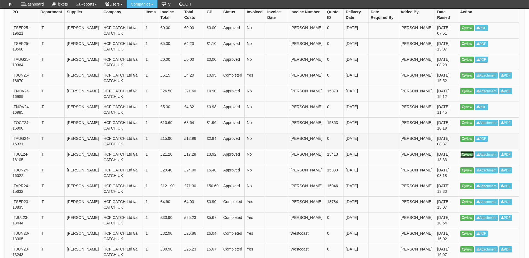
scroll to position [157, 0]
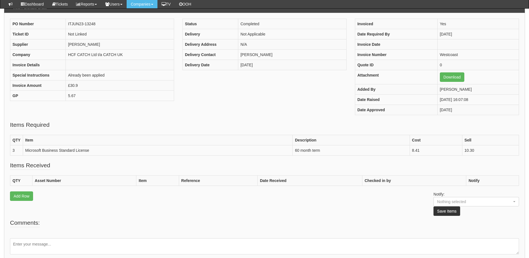
scroll to position [55, 0]
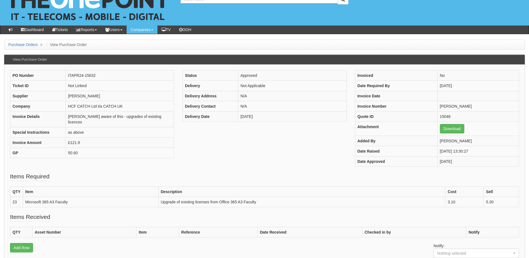
scroll to position [28, 0]
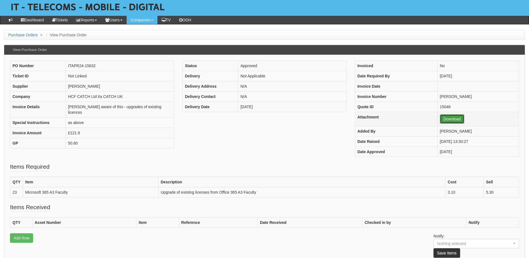
click at [441, 118] on link "Download" at bounding box center [452, 118] width 24 height 9
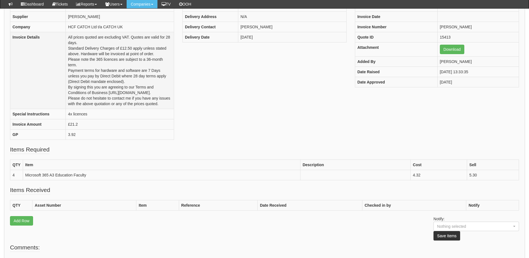
scroll to position [83, 0]
click at [446, 49] on link "Download" at bounding box center [452, 49] width 24 height 9
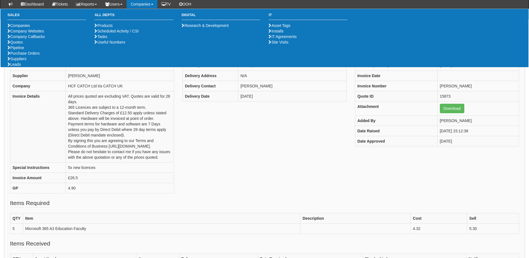
scroll to position [55, 0]
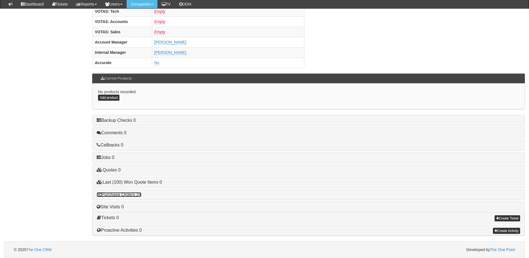
click at [135, 195] on link "Purchase Orders 24" at bounding box center [119, 194] width 44 height 5
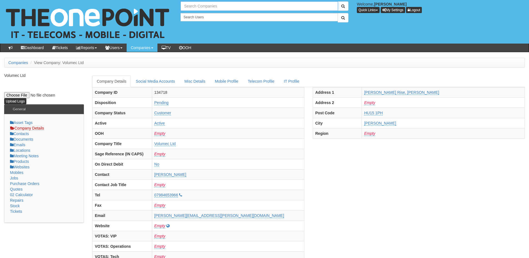
click at [195, 6] on input "text" at bounding box center [259, 5] width 157 height 9
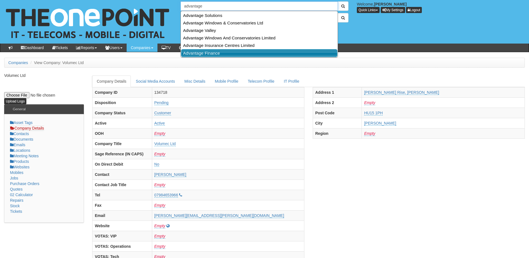
click at [214, 52] on link "Advantage Finance" at bounding box center [259, 53] width 156 height 8
type input "Advantage Finance"
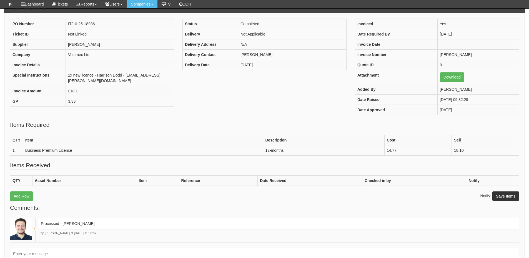
scroll to position [55, 0]
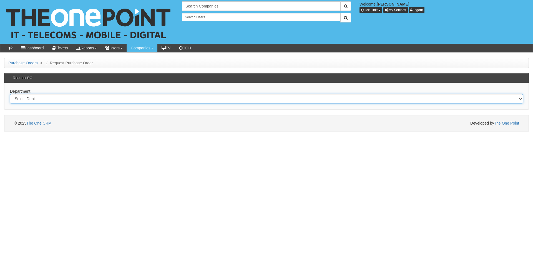
click at [98, 100] on select "Select Dept Digital Internal IT Mobiles Marketing Telecoms" at bounding box center [266, 98] width 513 height 9
select select "?pipeID=&dept=IT"
click at [10, 94] on select "Select Dept Digital Internal IT Mobiles Marketing Telecoms" at bounding box center [266, 98] width 513 height 9
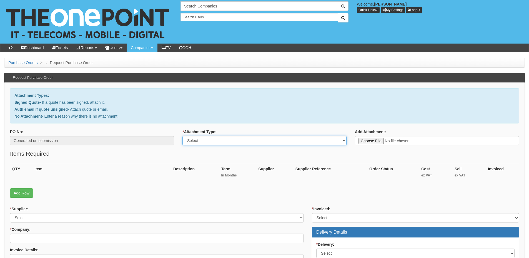
drag, startPoint x: 215, startPoint y: 140, endPoint x: 214, endPoint y: 145, distance: 4.8
click at [215, 140] on select "Select Signed Quote Auth email with quote if unsigned No Attachment" at bounding box center [264, 140] width 164 height 9
select select "Auth email if quote unsigned"
click at [182, 136] on select "Select Signed Quote Auth email with quote if unsigned No Attachment" at bounding box center [264, 140] width 164 height 9
type input "C:\fakepath\Re_ Additional Premium License (1).msg"
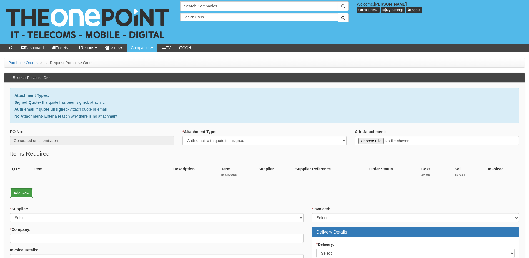
click at [21, 193] on link "Add Row" at bounding box center [21, 193] width 23 height 9
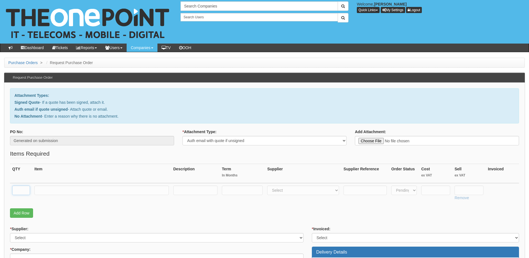
click at [22, 192] on input "text" at bounding box center [21, 190] width 18 height 9
type input "3"
click at [59, 189] on input "text" at bounding box center [101, 190] width 134 height 9
type input "Business Premium Licences"
click at [237, 189] on input "text" at bounding box center [242, 190] width 41 height 9
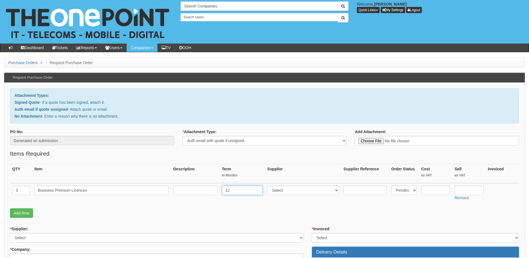
type input "12"
click at [201, 188] on input "text" at bounding box center [195, 190] width 44 height 9
type input "12-months"
click at [282, 189] on select "Select 123 [DOMAIN_NAME] 1Password 3 4Gon [PERSON_NAME] Electric Ltd Abzorb Acc…" at bounding box center [303, 190] width 72 height 9
select select "291"
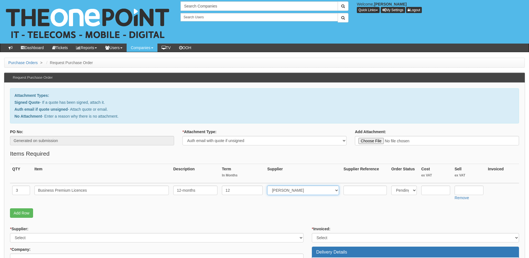
click at [269, 186] on select "Select 123 [DOMAIN_NAME] 1Password 3 4Gon [PERSON_NAME] Electric Ltd Abzorb Acc…" at bounding box center [303, 190] width 72 height 9
click at [474, 191] on input "text" at bounding box center [469, 190] width 29 height 9
type input "18.10"
click at [432, 191] on input "text" at bounding box center [435, 190] width 29 height 9
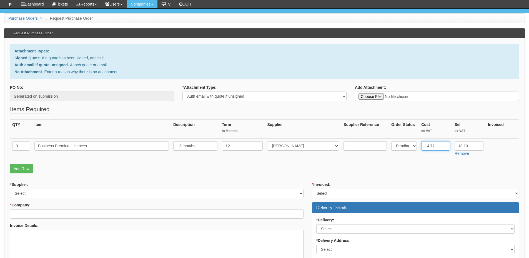
scroll to position [56, 0]
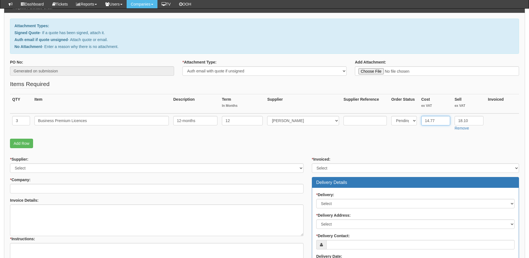
type input "14.77"
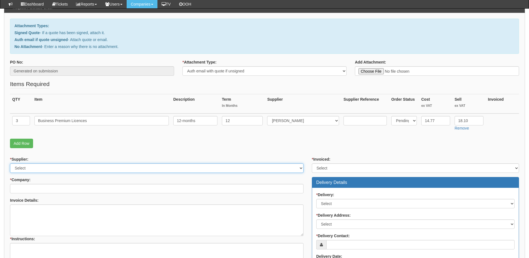
click at [96, 166] on select "Select 123 REG.co.uk 1Password 3 4Gon AA Jones Electric Ltd Abzorb Access Group…" at bounding box center [157, 168] width 294 height 9
select select "291"
click at [10, 164] on select "Select 123 REG.co.uk 1Password 3 4Gon AA Jones Electric Ltd Abzorb Access Group…" at bounding box center [157, 168] width 294 height 9
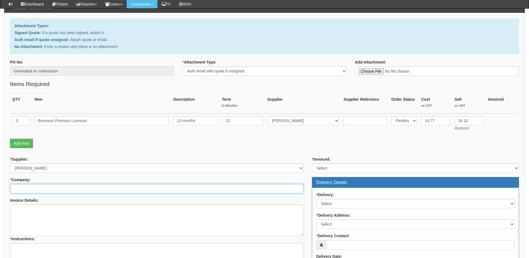
click at [79, 192] on input "* Company:" at bounding box center [157, 188] width 294 height 9
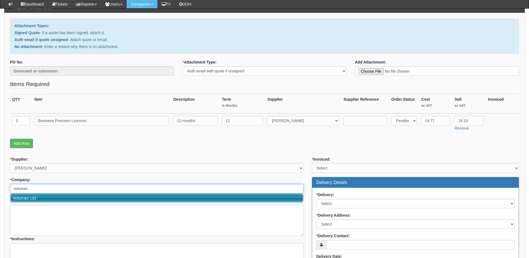
click at [76, 196] on link "Volumec Ltd" at bounding box center [157, 198] width 292 height 8
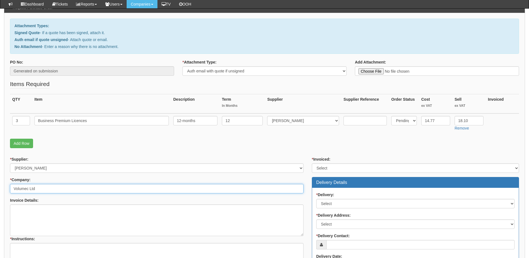
type input "Volumec Ltd"
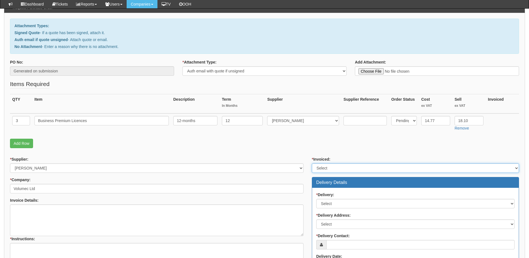
click at [321, 170] on select "Select Yes No N/A STB (part of order)" at bounding box center [415, 168] width 207 height 9
select select "2"
click at [312, 164] on select "Select Yes No N/A STB (part of order)" at bounding box center [415, 168] width 207 height 9
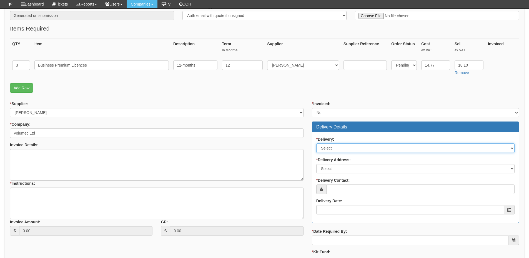
click at [331, 149] on select "Select No Not Applicable Yes" at bounding box center [415, 148] width 198 height 9
select select "3"
click at [316, 144] on select "Select No Not Applicable Yes" at bounding box center [415, 148] width 198 height 9
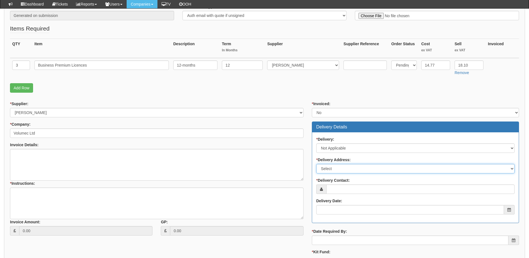
click at [331, 169] on select "Select Not Applicable Main Address - HU15 1PH Other" at bounding box center [415, 168] width 198 height 9
select select "N/A"
click at [316, 164] on select "Select Not Applicable Main Address - HU15 1PH Other" at bounding box center [415, 168] width 198 height 9
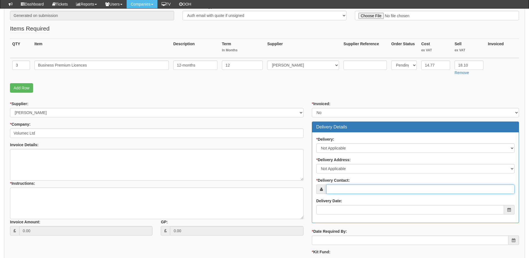
click at [335, 186] on input "* Delivery Contact:" at bounding box center [420, 189] width 188 height 9
click at [342, 191] on input "Sarah calvert" at bounding box center [420, 189] width 188 height 9
type input "Sarah Calvert"
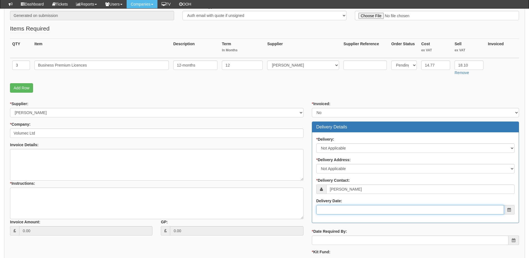
click at [347, 210] on input "Delivery Date:" at bounding box center [410, 209] width 188 height 9
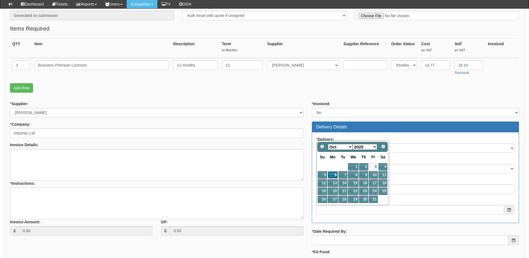
click at [335, 175] on link "6" at bounding box center [333, 174] width 10 height 7
type input "2025-10-06"
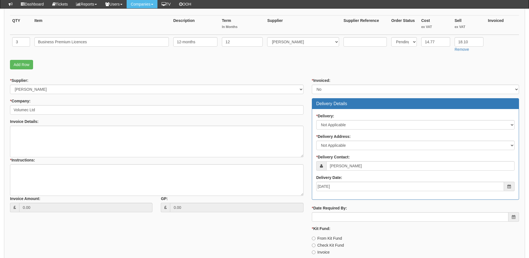
scroll to position [167, 0]
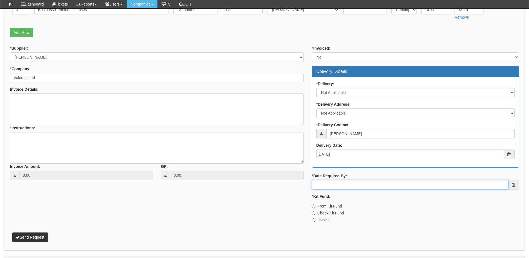
click at [348, 188] on input "* Date Required By:" at bounding box center [410, 184] width 197 height 9
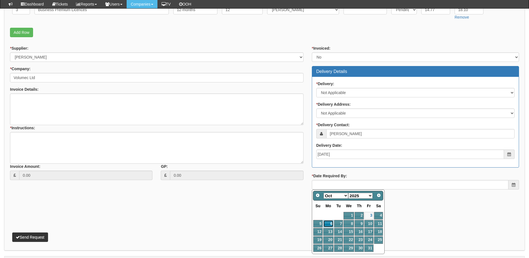
click at [327, 223] on link "6" at bounding box center [328, 223] width 10 height 7
type input "2025-10-06"
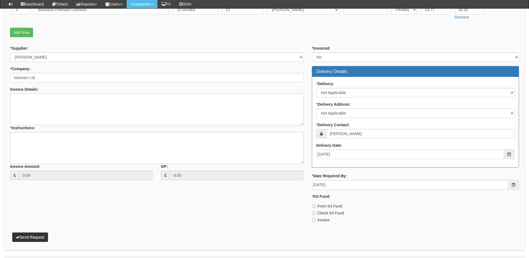
click at [320, 220] on label "Invoice" at bounding box center [321, 220] width 18 height 6
click at [315, 220] on input "Invoice" at bounding box center [314, 221] width 4 height 4
radio input "true"
click at [74, 135] on textarea "* Instructions:" at bounding box center [157, 148] width 294 height 32
type textarea "3x new licences"
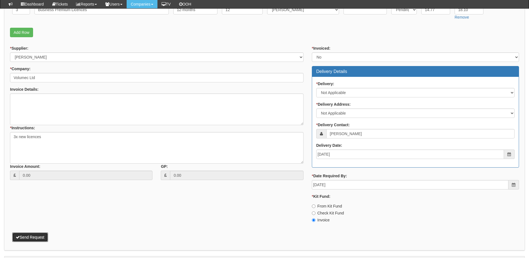
click at [39, 241] on button "Send Request" at bounding box center [30, 237] width 36 height 9
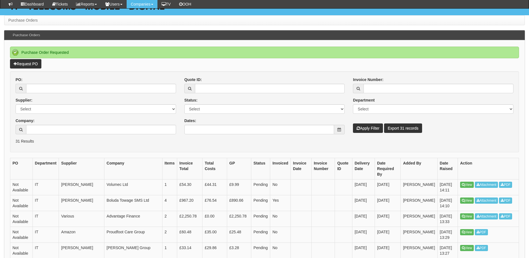
scroll to position [28, 0]
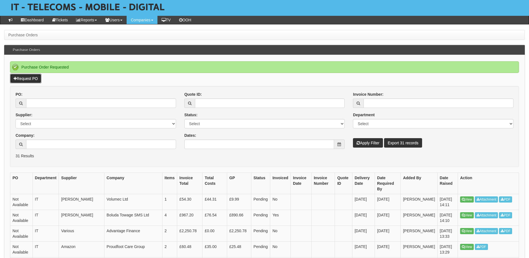
click at [28, 76] on link "Request PO" at bounding box center [25, 78] width 31 height 9
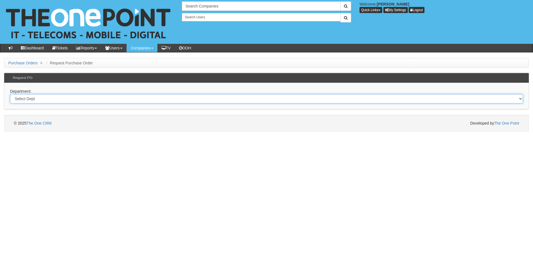
click at [62, 100] on select "Select Dept Digital Internal IT Mobiles Marketing Telecoms" at bounding box center [266, 98] width 513 height 9
select select "?pipeID=&dept=IT"
click at [10, 94] on select "Select Dept Digital Internal IT Mobiles Marketing Telecoms" at bounding box center [266, 98] width 513 height 9
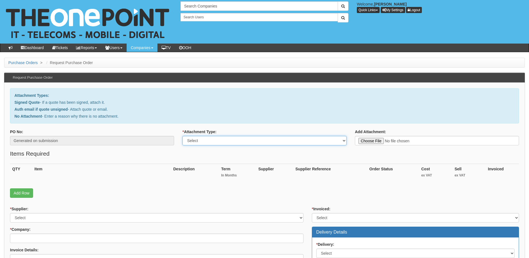
click at [206, 140] on select "Select Signed Quote Auth email with quote if unsigned No Attachment" at bounding box center [264, 140] width 164 height 9
select select "No Attachment"
click at [182, 136] on select "Select Signed Quote Auth email with quote if unsigned No Attachment" at bounding box center [264, 140] width 164 height 9
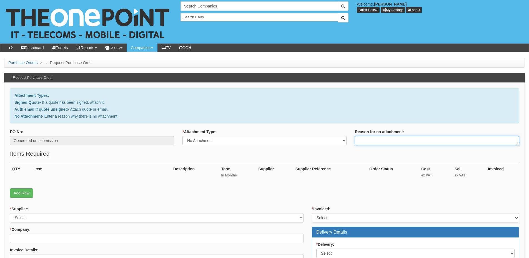
click at [367, 141] on textarea "Reason for no attachment:" at bounding box center [437, 140] width 164 height 9
click at [404, 141] on textarea "Linked to ticket 439339" at bounding box center [437, 140] width 164 height 9
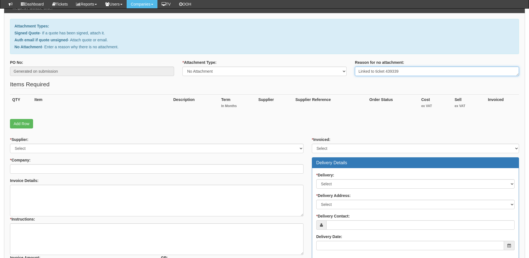
scroll to position [56, 0]
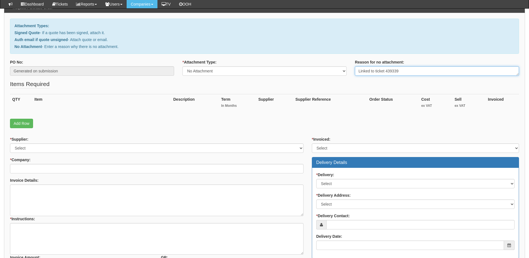
type textarea "Linked to ticket 439339"
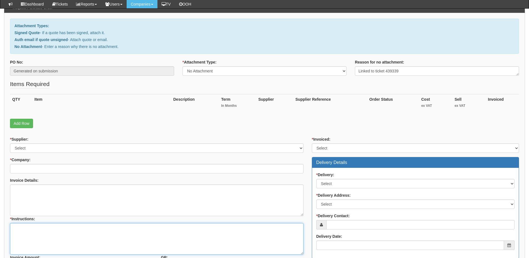
click at [64, 234] on textarea "* Instructions:" at bounding box center [157, 239] width 294 height 32
paste textarea "Linked to ticket 439339"
type textarea "Linked to ticket 439339"
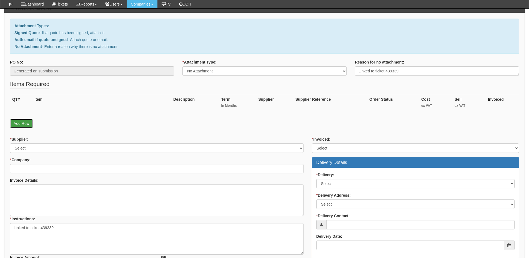
click at [26, 121] on link "Add Row" at bounding box center [21, 123] width 23 height 9
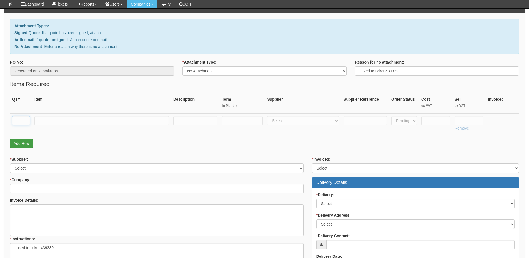
click at [26, 121] on input "text" at bounding box center [21, 120] width 18 height 9
type input "6"
click at [53, 120] on input "text" at bounding box center [101, 120] width 134 height 9
type input "Business Premium"
click at [230, 122] on input "text" at bounding box center [242, 120] width 41 height 9
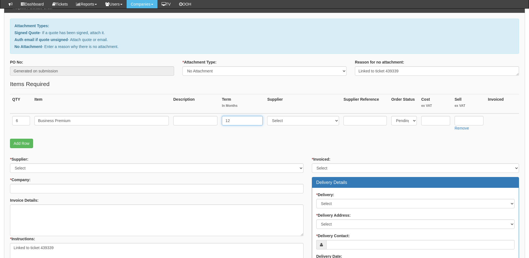
type input "12"
click at [181, 124] on input "text" at bounding box center [195, 120] width 44 height 9
type input "12-months"
click at [296, 122] on select "Select 123 REG.co.uk 1Password 3 4Gon AA Jones Electric Ltd Abzorb Access Group…" at bounding box center [303, 120] width 72 height 9
select select "291"
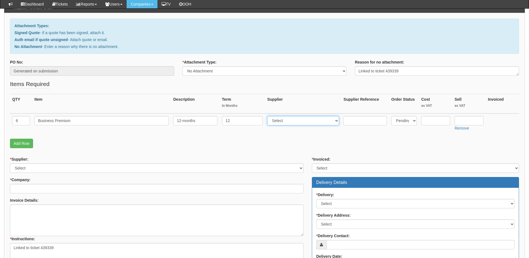
click at [269, 116] on select "Select 123 REG.co.uk 1Password 3 4Gon AA Jones Electric Ltd Abzorb Access Group…" at bounding box center [303, 120] width 72 height 9
click at [459, 123] on input "text" at bounding box center [469, 120] width 29 height 9
type input "18.10"
click at [437, 119] on input "text" at bounding box center [435, 120] width 29 height 9
paste input "14.77"
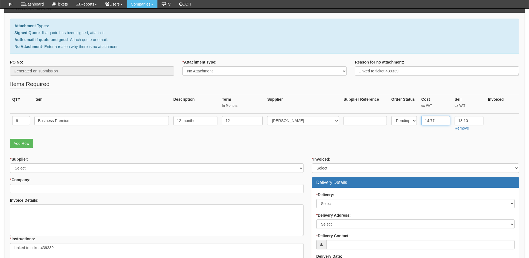
type input "14.77"
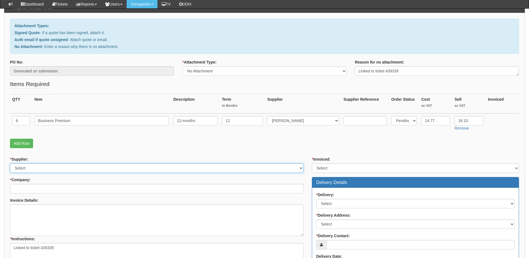
click at [54, 169] on select "Select 123 REG.co.uk 1Password 3 4Gon AA Jones Electric Ltd Abzorb Access Group…" at bounding box center [157, 168] width 294 height 9
select select "291"
click at [10, 164] on select "Select 123 REG.co.uk 1Password 3 4Gon AA Jones Electric Ltd Abzorb Access Group…" at bounding box center [157, 168] width 294 height 9
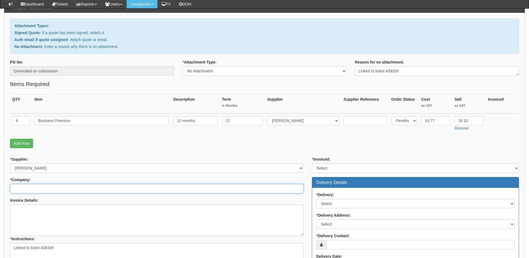
click at [47, 185] on input "* Company:" at bounding box center [157, 188] width 294 height 9
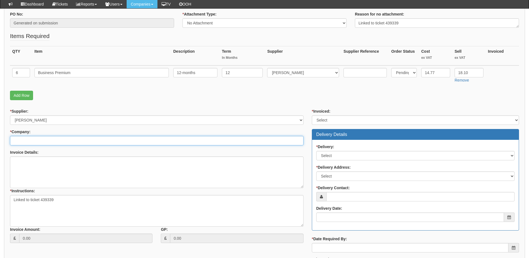
scroll to position [111, 0]
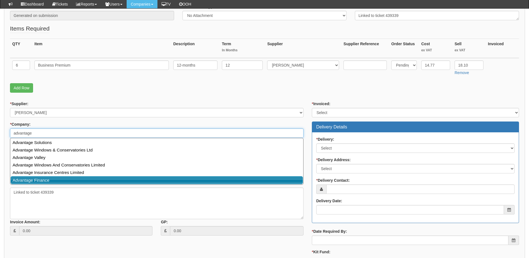
click at [54, 179] on link "Advantage Finance" at bounding box center [157, 180] width 292 height 8
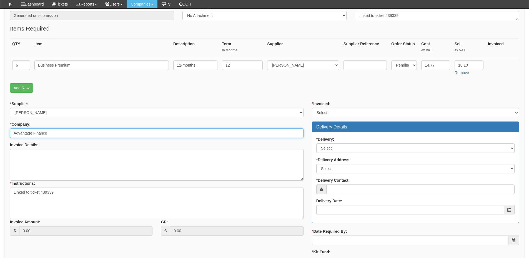
type input "Advantage Finance"
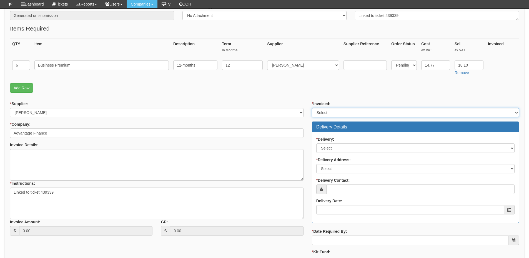
click at [335, 114] on select "Select Yes No N/A STB (part of order)" at bounding box center [415, 112] width 207 height 9
select select "2"
click at [312, 108] on select "Select Yes No N/A STB (part of order)" at bounding box center [415, 112] width 207 height 9
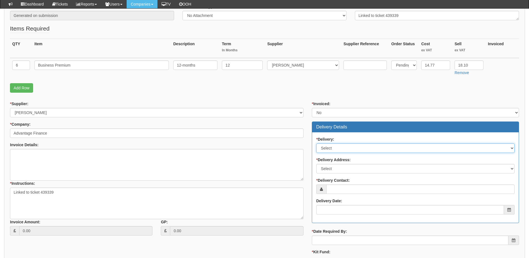
click at [337, 148] on select "Select No Not Applicable Yes" at bounding box center [415, 148] width 198 height 9
select select "3"
click at [316, 144] on select "Select No Not Applicable Yes" at bounding box center [415, 148] width 198 height 9
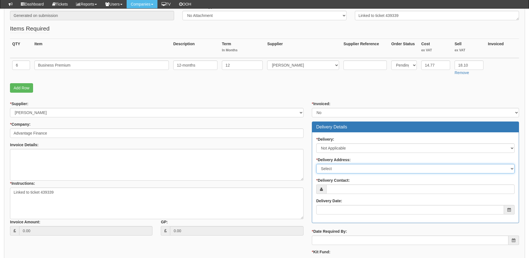
click at [338, 171] on select "Select Not Applicable Main Address - Other" at bounding box center [415, 168] width 198 height 9
select select "N/A"
click at [316, 164] on select "Select Not Applicable Main Address - Other" at bounding box center [415, 168] width 198 height 9
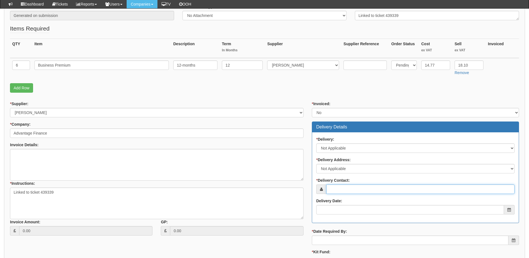
click at [338, 189] on input "* Delivery Contact:" at bounding box center [420, 189] width 188 height 9
click at [340, 191] on input "* Delivery Contact:" at bounding box center [420, 189] width 188 height 9
paste input "[PERSON_NAME]"
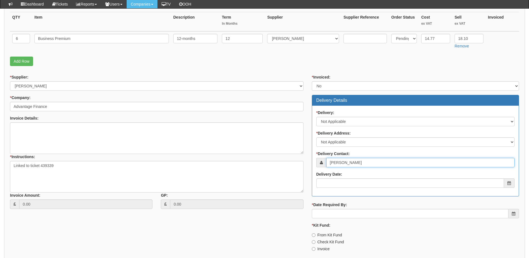
scroll to position [167, 0]
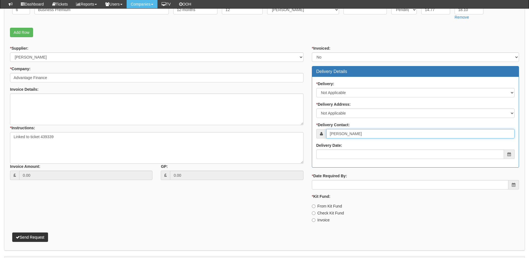
type input "[PERSON_NAME]"
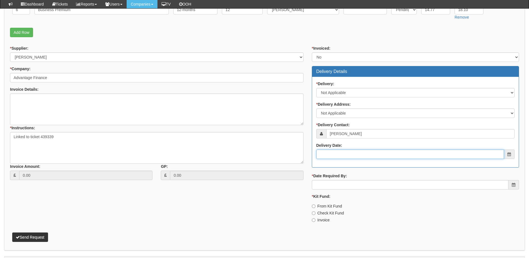
click at [347, 154] on input "Delivery Date:" at bounding box center [410, 154] width 188 height 9
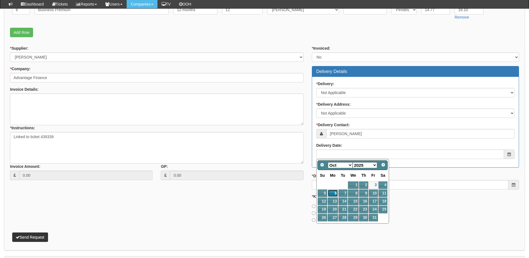
click at [331, 194] on link "6" at bounding box center [333, 193] width 10 height 7
type input "2025-10-06"
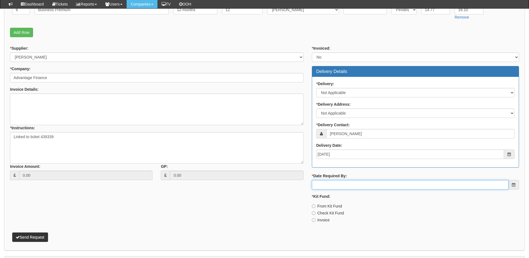
click at [344, 187] on input "* Date Required By:" at bounding box center [410, 184] width 197 height 9
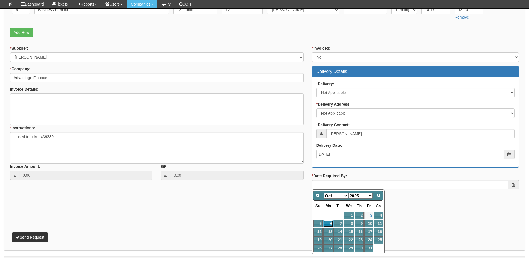
click at [328, 224] on link "6" at bounding box center [328, 223] width 10 height 7
type input "2025-10-06"
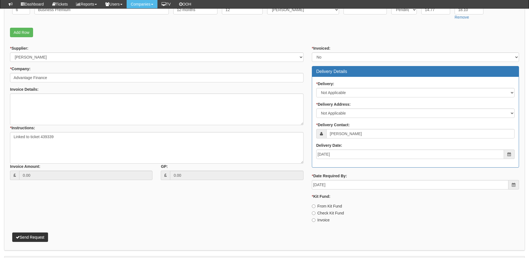
click at [324, 219] on label "Invoice" at bounding box center [321, 220] width 18 height 6
click at [315, 219] on input "Invoice" at bounding box center [314, 221] width 4 height 4
radio input "true"
click at [33, 235] on button "Send Request" at bounding box center [30, 237] width 36 height 9
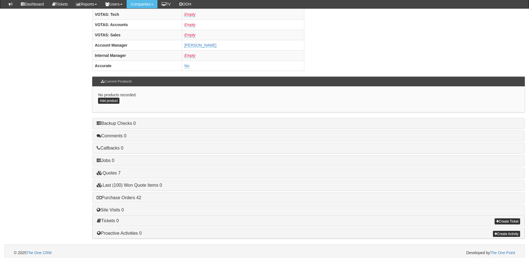
scroll to position [231, 0]
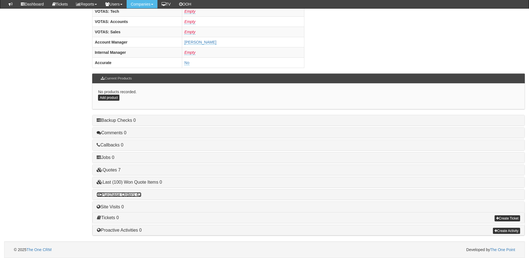
click at [137, 195] on link "Purchase Orders 42" at bounding box center [119, 194] width 44 height 5
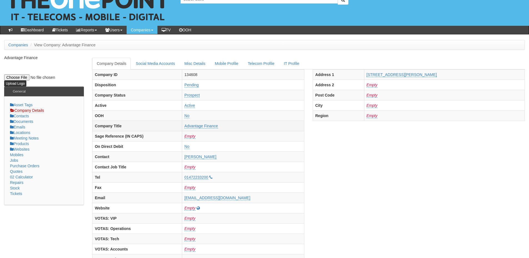
scroll to position [0, 0]
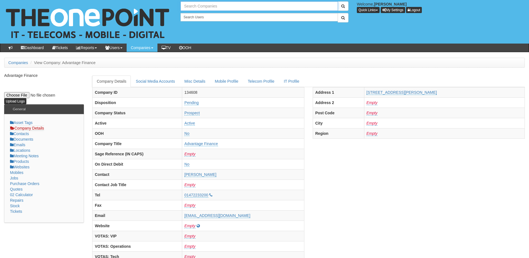
click at [207, 4] on input "text" at bounding box center [259, 5] width 157 height 9
click at [203, 18] on link "RMS Group Holdings Ltd" at bounding box center [259, 15] width 156 height 8
type input "RMS Group Holdings Ltd"
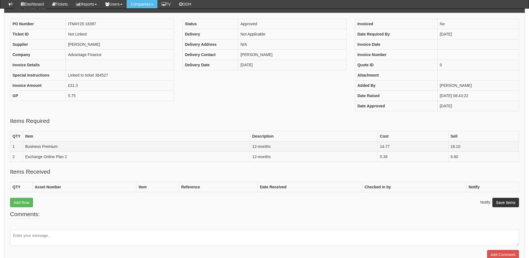
scroll to position [55, 0]
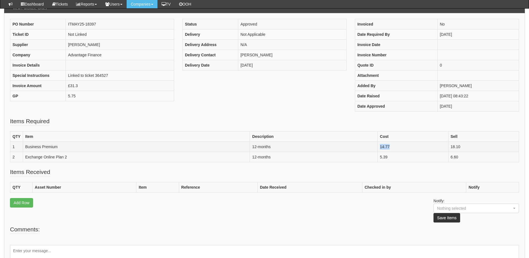
drag, startPoint x: 391, startPoint y: 147, endPoint x: 379, endPoint y: 147, distance: 12.2
click at [379, 147] on td "14.77" at bounding box center [413, 147] width 71 height 10
copy td "14.77"
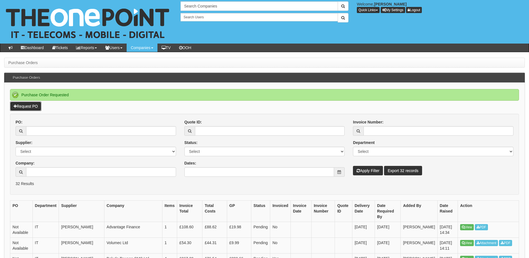
click at [24, 108] on link "Request PO" at bounding box center [25, 106] width 31 height 9
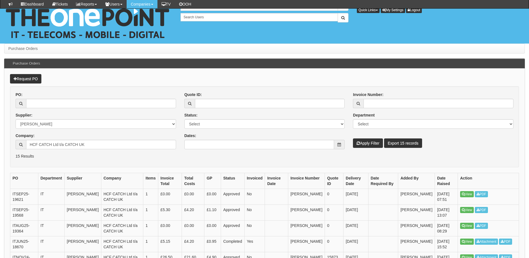
scroll to position [157, 0]
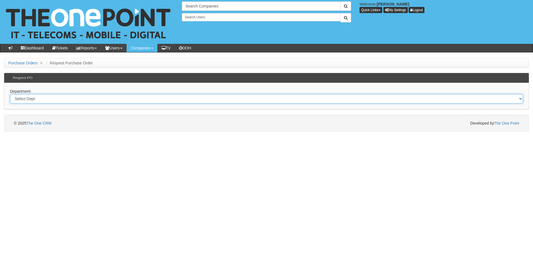
click at [110, 97] on select "Select Dept Digital Internal IT Mobiles Marketing Telecoms" at bounding box center [266, 98] width 513 height 9
select select "?pipeID=&dept=IT"
click at [10, 94] on select "Select Dept Digital Internal IT Mobiles Marketing Telecoms" at bounding box center [266, 98] width 513 height 9
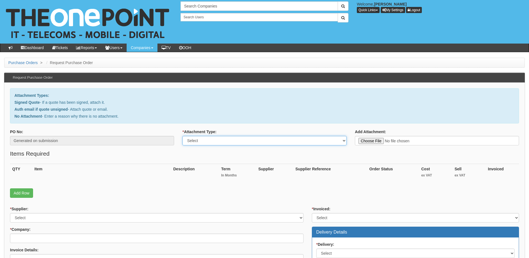
drag, startPoint x: 0, startPoint y: 0, endPoint x: 197, endPoint y: 142, distance: 242.9
click at [197, 142] on select "Select Signed Quote Auth email with quote if unsigned No Attachment" at bounding box center [264, 140] width 164 height 9
select select "No Attachment"
click at [182, 136] on select "Select Signed Quote Auth email with quote if unsigned No Attachment" at bounding box center [264, 140] width 164 height 9
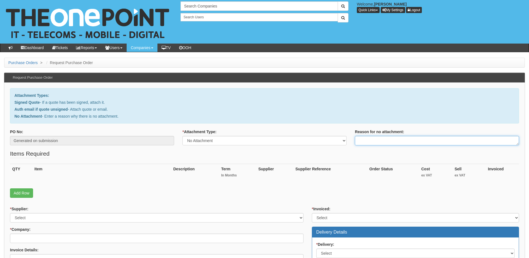
click at [374, 139] on textarea "Reason for no attachment:" at bounding box center [437, 140] width 164 height 9
click at [405, 142] on textarea "Linked to ticket 392536" at bounding box center [437, 140] width 164 height 9
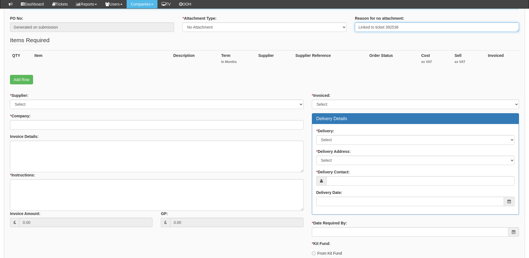
scroll to position [111, 0]
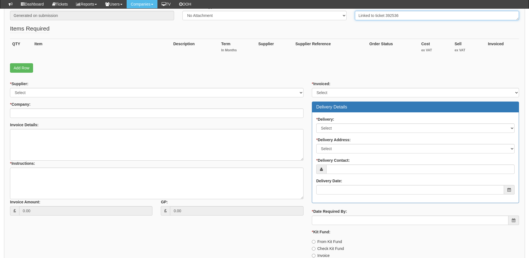
type textarea "Linked to ticket 392536"
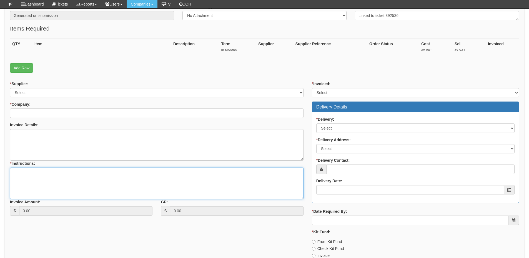
click at [91, 189] on textarea "* Instructions:" at bounding box center [157, 184] width 294 height 32
paste textarea "Linked to ticket 392536"
type textarea "Linked to ticket 392536"
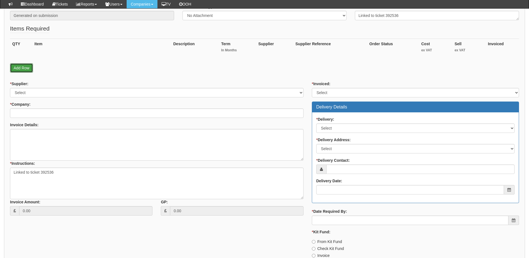
click at [28, 69] on link "Add Row" at bounding box center [21, 67] width 23 height 9
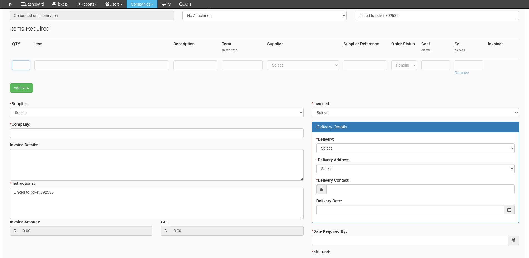
click at [28, 68] on input "text" at bounding box center [21, 65] width 18 height 9
type input "1"
click at [24, 87] on link "Add Row" at bounding box center [21, 87] width 23 height 9
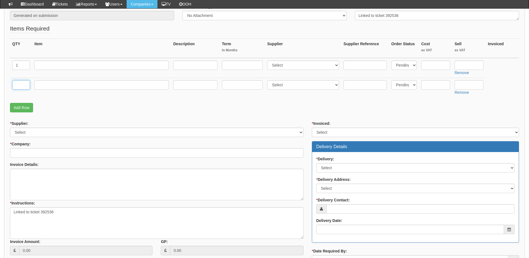
click at [23, 85] on input "text" at bounding box center [21, 84] width 18 height 9
type input "1"
click at [41, 84] on input "text" at bounding box center [101, 84] width 134 height 9
type input "Delivery"
click at [477, 88] on input "text" at bounding box center [469, 84] width 29 height 9
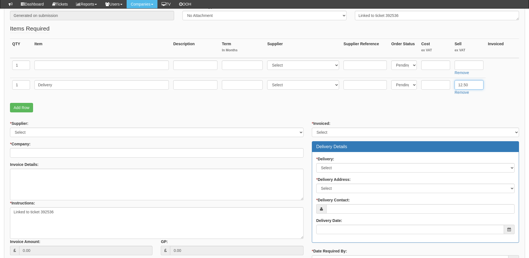
type input "12.50"
click at [89, 66] on input "text" at bounding box center [101, 65] width 134 height 9
type input "16GB RAM Upgrade"
click at [285, 69] on select "Select 123 REG.co.uk 1Password 3 4Gon AA Jones Electric Ltd Abzorb Access Group…" at bounding box center [303, 65] width 72 height 9
select select "220"
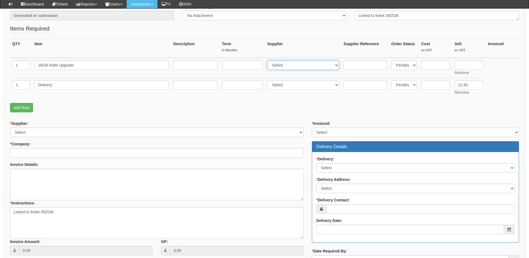
click at [269, 61] on select "Select 123 REG.co.uk 1Password 3 4Gon AA Jones Electric Ltd Abzorb Access Group…" at bounding box center [303, 65] width 72 height 9
click at [360, 67] on input "text" at bounding box center [365, 65] width 43 height 9
paste input "KCP432SS8/1 6-OS"
type input "KCP432SS8/1 6-OS"
click at [433, 66] on input "text" at bounding box center [435, 65] width 29 height 9
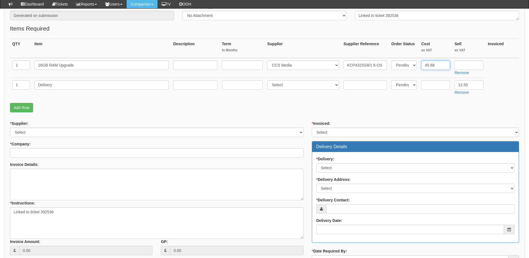
type input "45.68"
click at [472, 62] on input "text" at bounding box center [469, 65] width 29 height 9
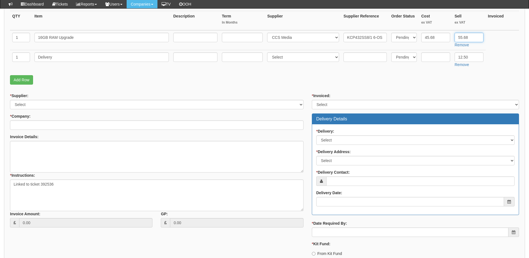
type input "55.68"
click at [59, 101] on select "Select 123 REG.co.uk 1Password 3 4Gon AA Jones Electric Ltd Abzorb Access Group…" at bounding box center [157, 104] width 294 height 9
select select "220"
click at [10, 100] on select "Select 123 REG.co.uk 1Password 3 4Gon AA Jones Electric Ltd Abzorb Access Group…" at bounding box center [157, 104] width 294 height 9
click at [49, 124] on input "* Company:" at bounding box center [157, 125] width 294 height 9
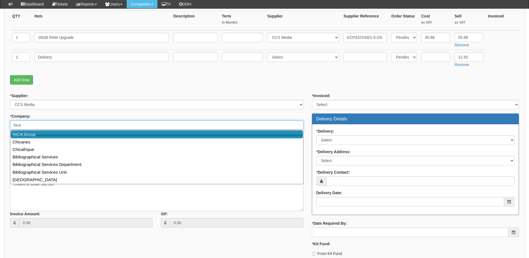
click at [47, 133] on link "HICA Group" at bounding box center [157, 135] width 292 height 8
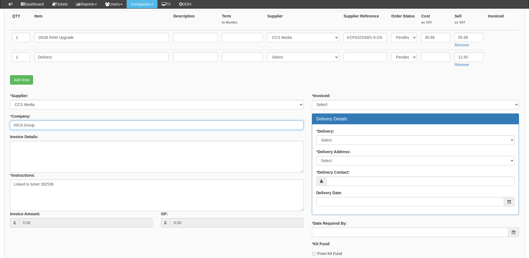
type input "HICA Group"
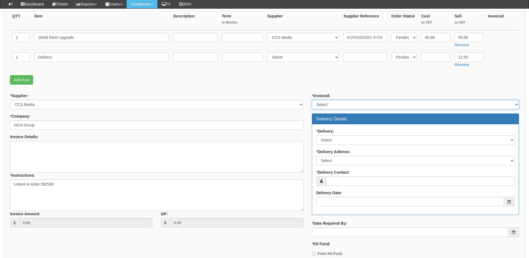
click at [316, 106] on select "Select Yes No N/A STB (part of order)" at bounding box center [415, 104] width 207 height 9
select select "2"
click at [312, 100] on select "Select Yes No N/A STB (part of order)" at bounding box center [415, 104] width 207 height 9
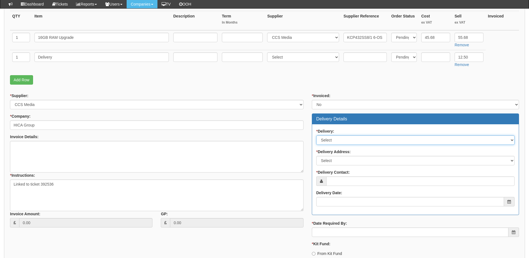
click at [333, 138] on select "Select No Not Applicable Yes" at bounding box center [415, 140] width 198 height 9
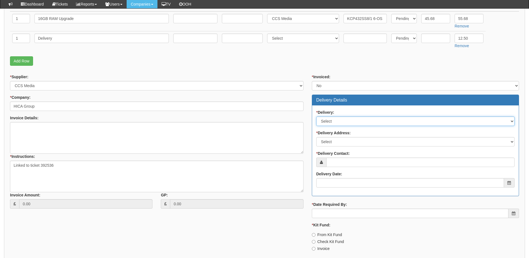
scroll to position [167, 0]
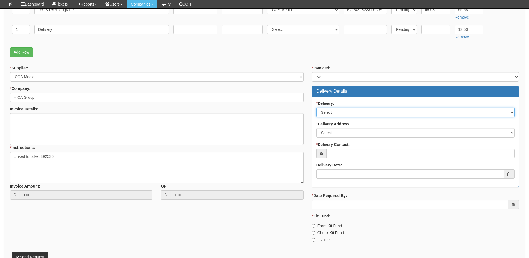
drag, startPoint x: 334, startPoint y: 111, endPoint x: 334, endPoint y: 117, distance: 5.8
click at [334, 111] on select "Select No Not Applicable Yes" at bounding box center [415, 112] width 198 height 9
click at [316, 108] on select "Select No Not Applicable Yes" at bounding box center [415, 112] width 198 height 9
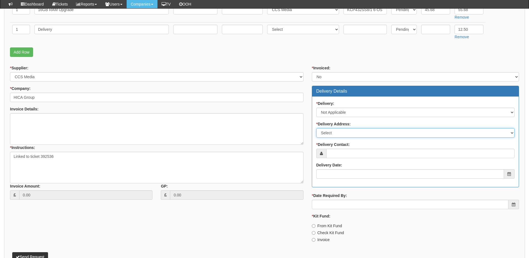
click at [333, 131] on select "Select Not Applicable Main Address - HU13 0LH Holderness Grange - HU128FJ Homec…" at bounding box center [415, 132] width 198 height 9
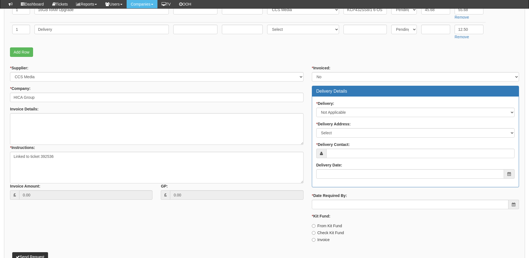
click at [308, 154] on div "* Invoiced: Select Yes No N/A STB (part of order) Delivery Details * Delivery: …" at bounding box center [415, 156] width 215 height 182
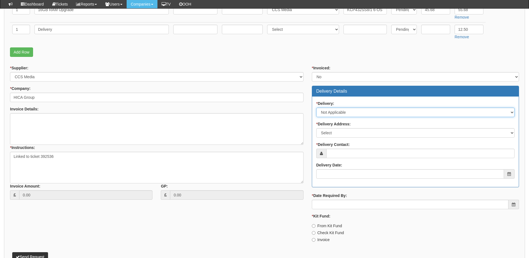
click at [324, 115] on select "Select No Not Applicable Yes" at bounding box center [415, 112] width 198 height 9
select select "1"
click at [316, 108] on select "Select No Not Applicable Yes" at bounding box center [415, 112] width 198 height 9
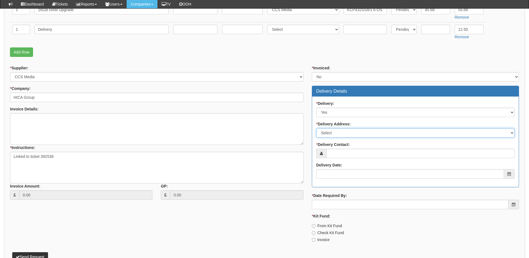
click at [326, 137] on select "Select Not Applicable Main Address - HU13 0LH Holderness Grange - HU128FJ Homec…" at bounding box center [415, 132] width 198 height 9
select select "other"
click at [316, 128] on select "Select Not Applicable Main Address - HU13 0LH Holderness Grange - HU128FJ Homec…" at bounding box center [415, 132] width 198 height 9
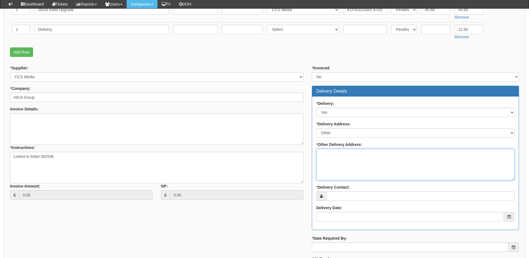
click at [331, 159] on textarea "* Other Delivery Address:" at bounding box center [415, 165] width 198 height 32
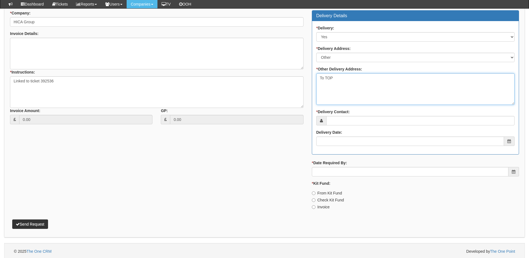
scroll to position [244, 0]
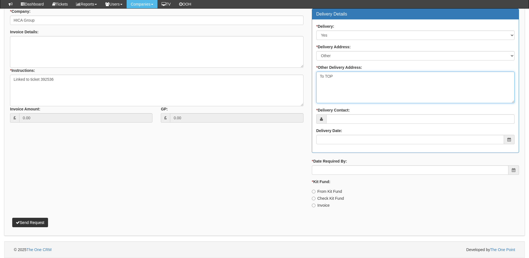
type textarea "To TOP"
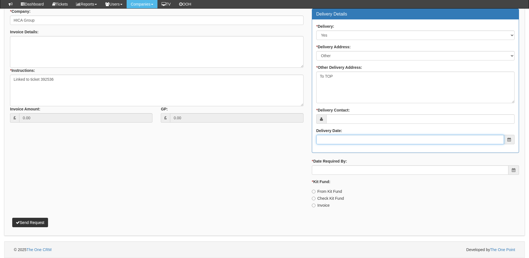
click at [337, 137] on input "Delivery Date:" at bounding box center [410, 139] width 188 height 9
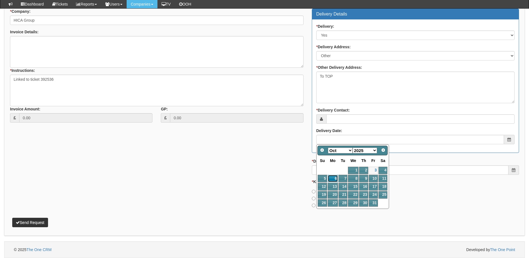
click at [334, 179] on link "6" at bounding box center [333, 178] width 10 height 7
type input "2025-10-06"
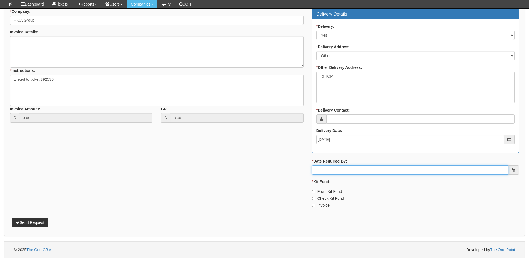
click at [338, 171] on input "* Date Required By:" at bounding box center [410, 170] width 197 height 9
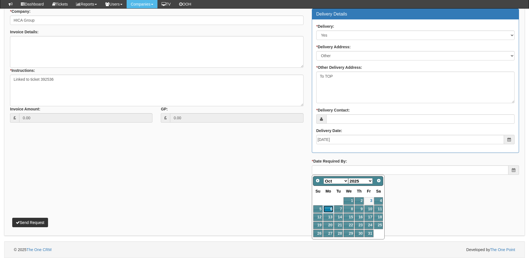
click at [329, 208] on link "6" at bounding box center [328, 209] width 10 height 7
type input "2025-10-06"
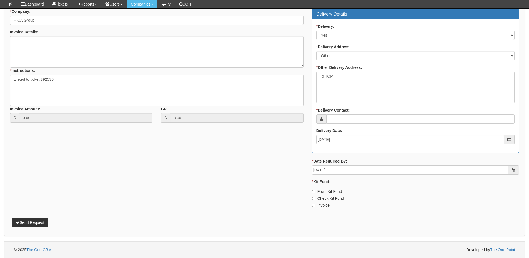
click at [323, 206] on label "Invoice" at bounding box center [321, 206] width 18 height 6
click at [315, 206] on input "Invoice" at bounding box center [314, 206] width 4 height 4
radio input "true"
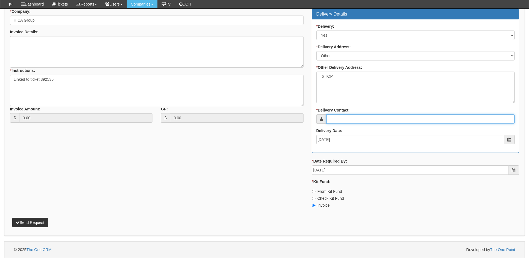
click at [336, 121] on input "* Delivery Contact:" at bounding box center [420, 118] width 188 height 9
type input "Paula Jory"
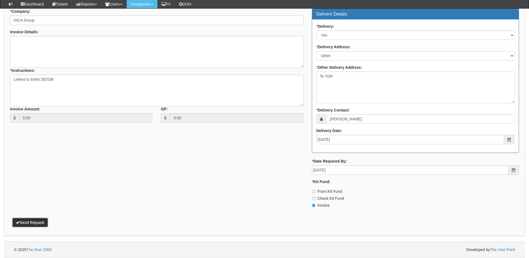
click at [34, 222] on button "Send Request" at bounding box center [30, 222] width 36 height 9
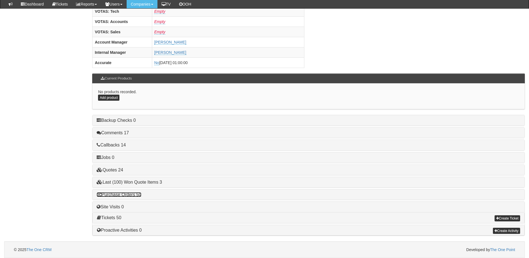
click at [132, 197] on link "Purchase Orders 50" at bounding box center [119, 194] width 44 height 5
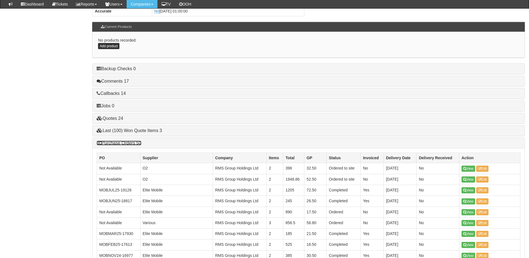
scroll to position [287, 0]
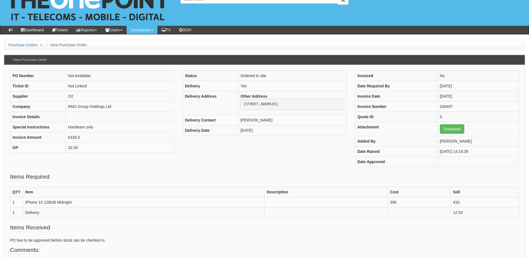
scroll to position [28, 0]
